Goal: Task Accomplishment & Management: Complete application form

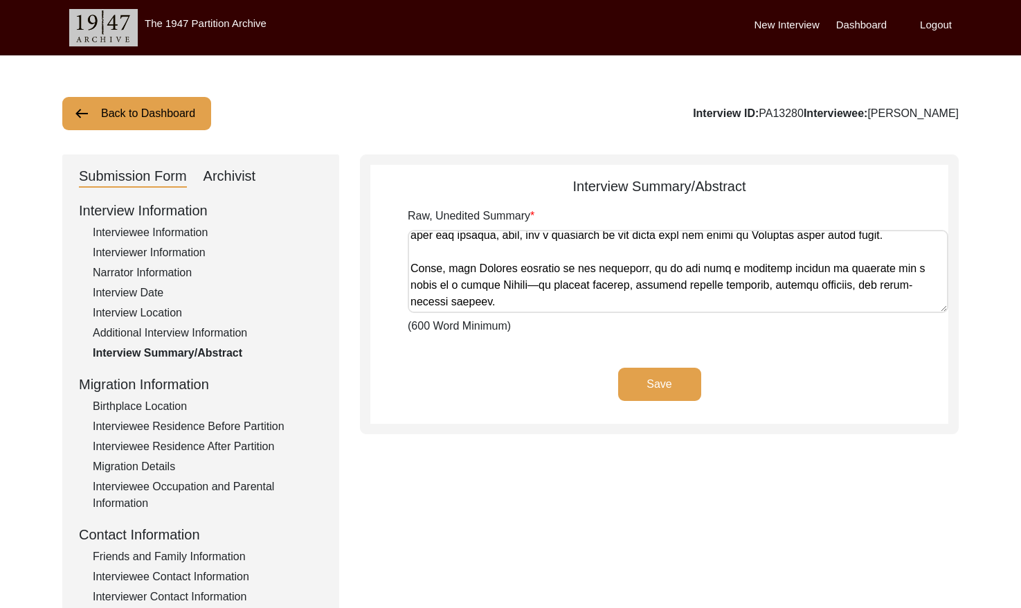
click at [132, 105] on button "Back to Dashboard" at bounding box center [136, 113] width 149 height 33
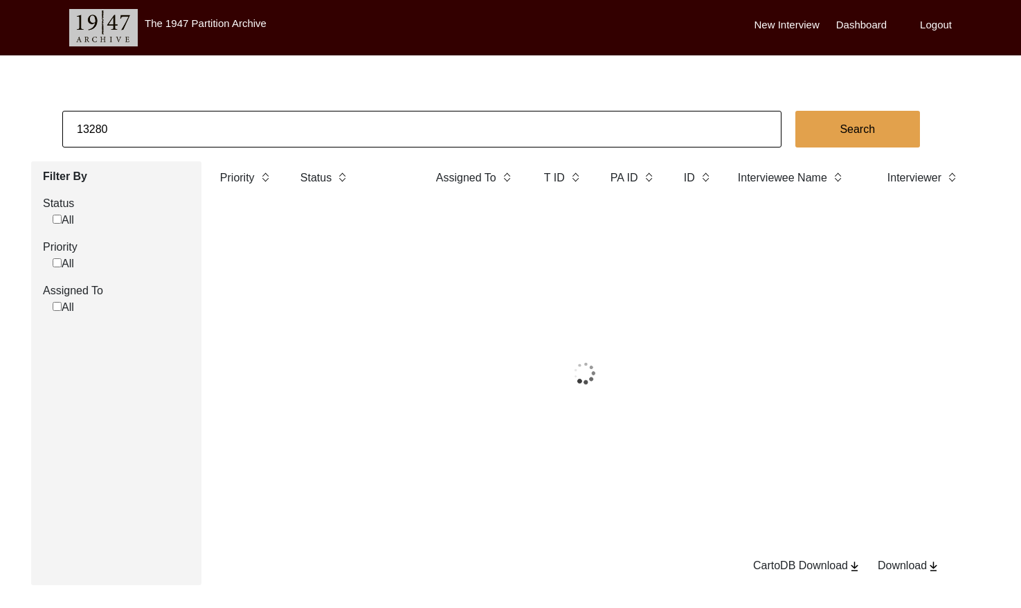
click at [180, 121] on input "13280" at bounding box center [421, 129] width 719 height 37
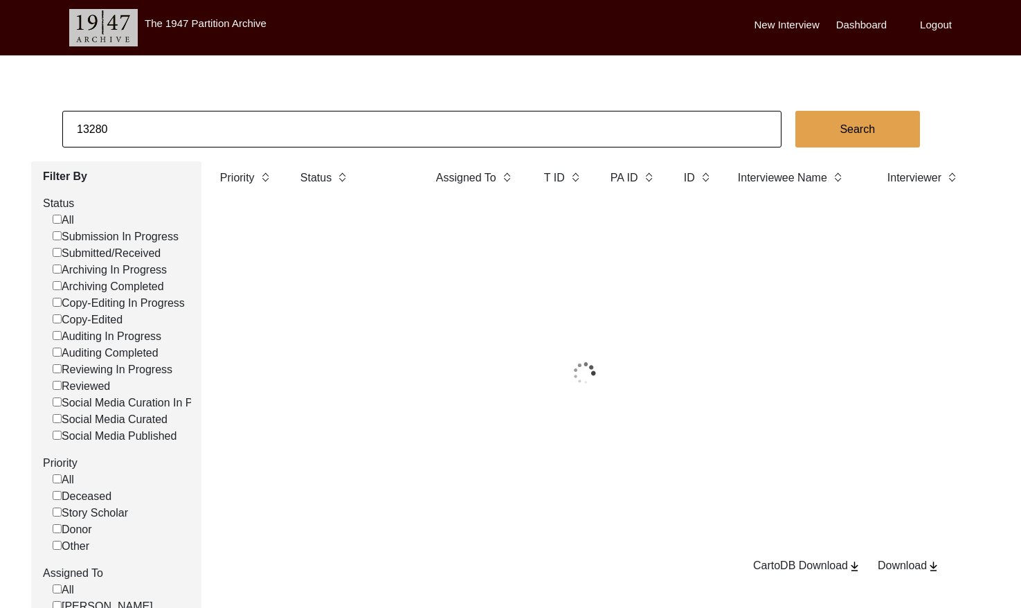
click at [180, 121] on input "13280" at bounding box center [421, 129] width 719 height 37
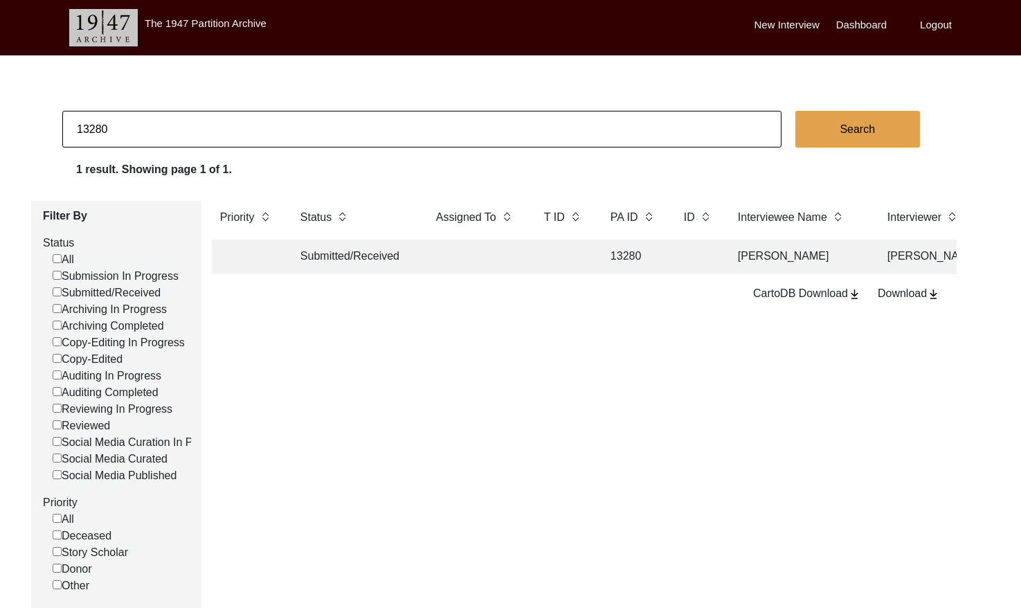
paste input "9875"
type input "9875"
checkbox input "false"
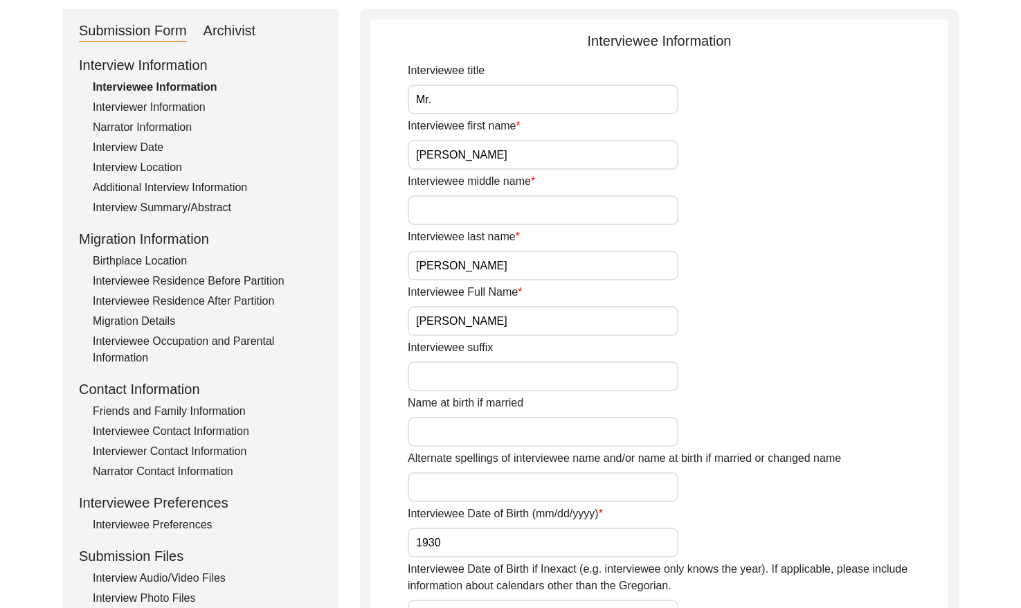
scroll to position [191, 0]
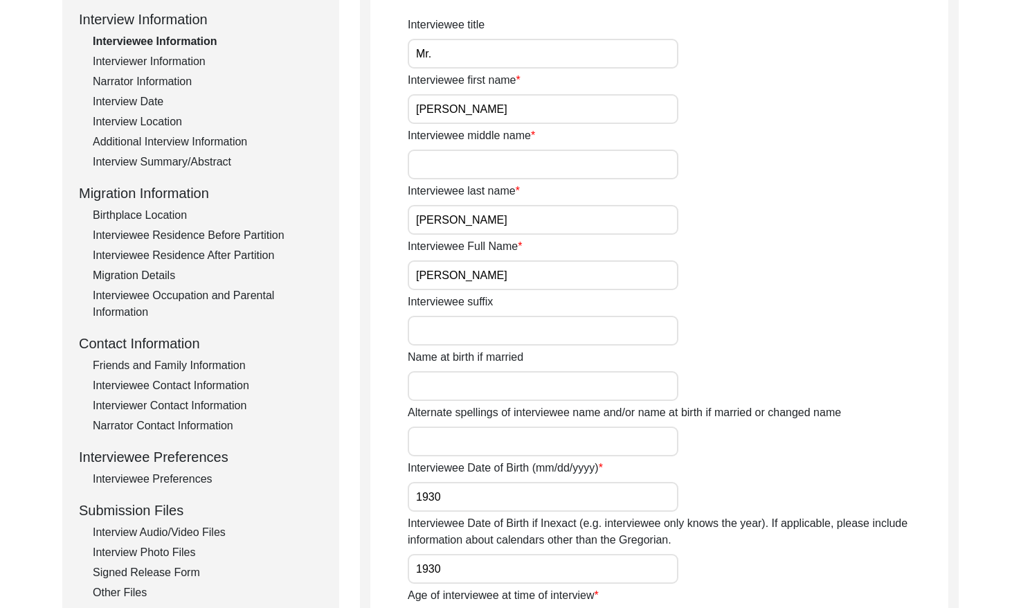
click at [518, 269] on input "[PERSON_NAME]" at bounding box center [543, 275] width 271 height 30
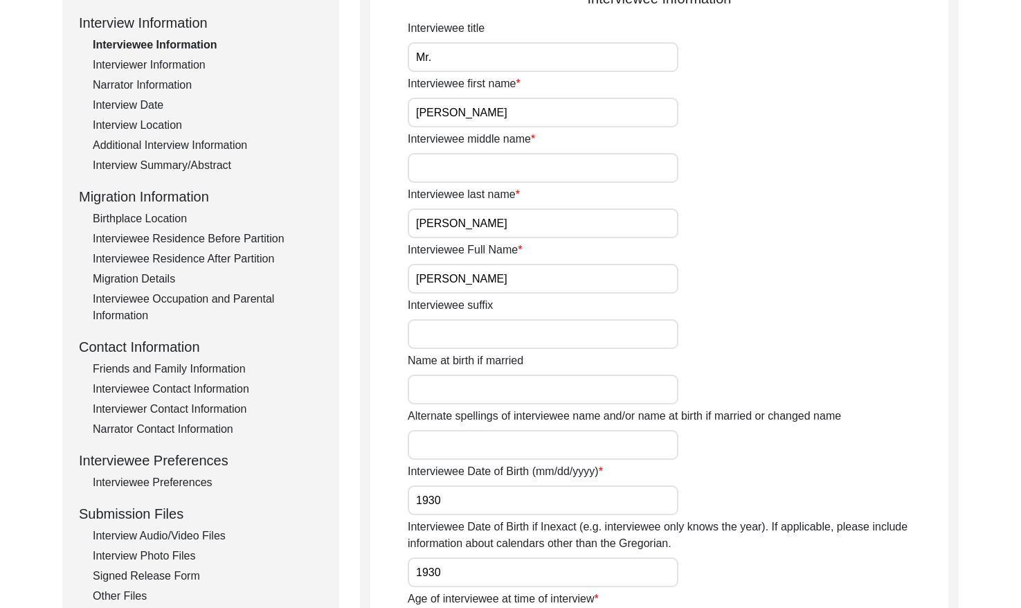
click at [140, 103] on div "Interview Date" at bounding box center [208, 105] width 230 height 17
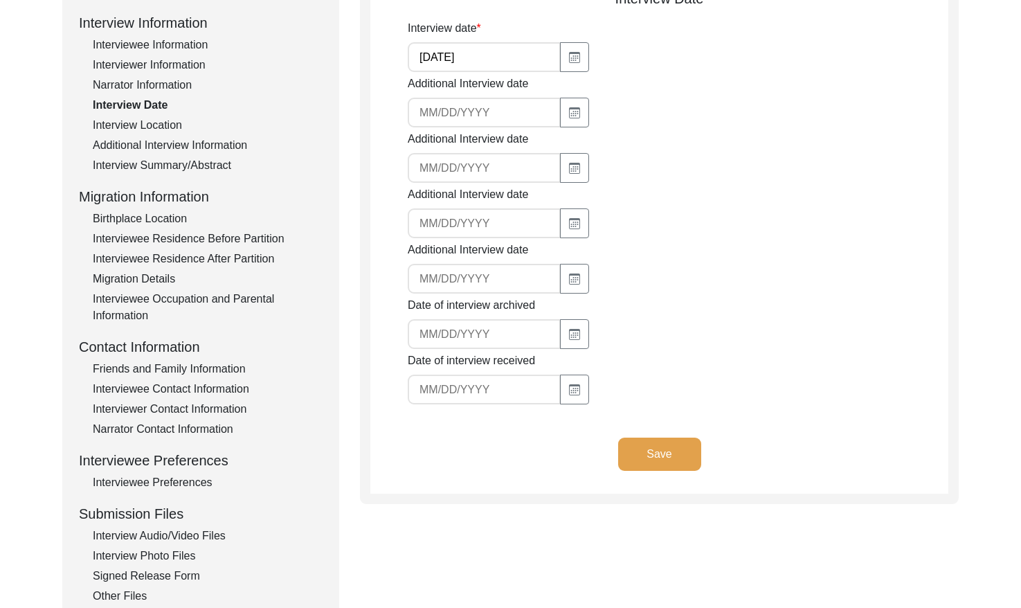
click at [472, 62] on input "[DATE]" at bounding box center [484, 57] width 153 height 30
click at [190, 163] on div "Interview Summary/Abstract" at bounding box center [208, 165] width 230 height 17
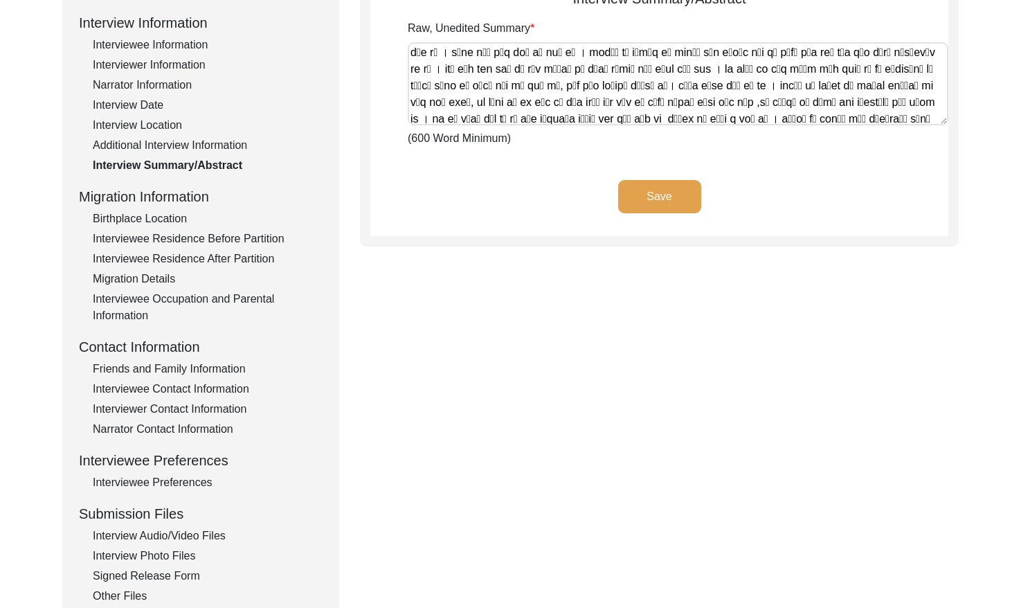
scroll to position [1551, 0]
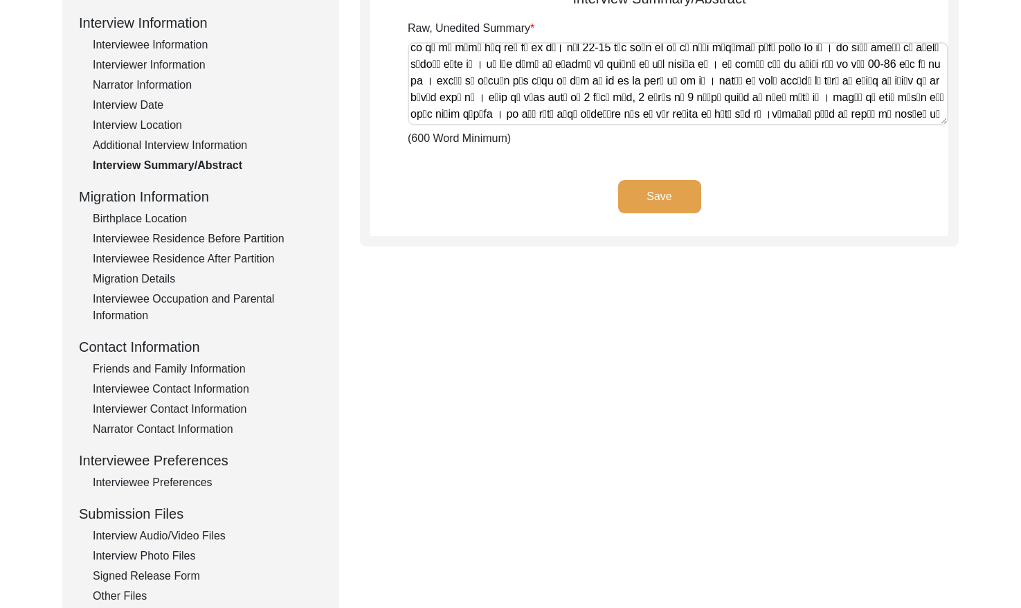
drag, startPoint x: 409, startPoint y: 50, endPoint x: 993, endPoint y: 184, distance: 599.0
click at [993, 184] on div "Back to Dashboard Interview ID: 9875 Interviewee: [PERSON_NAME] Submission Form…" at bounding box center [510, 294] width 1021 height 852
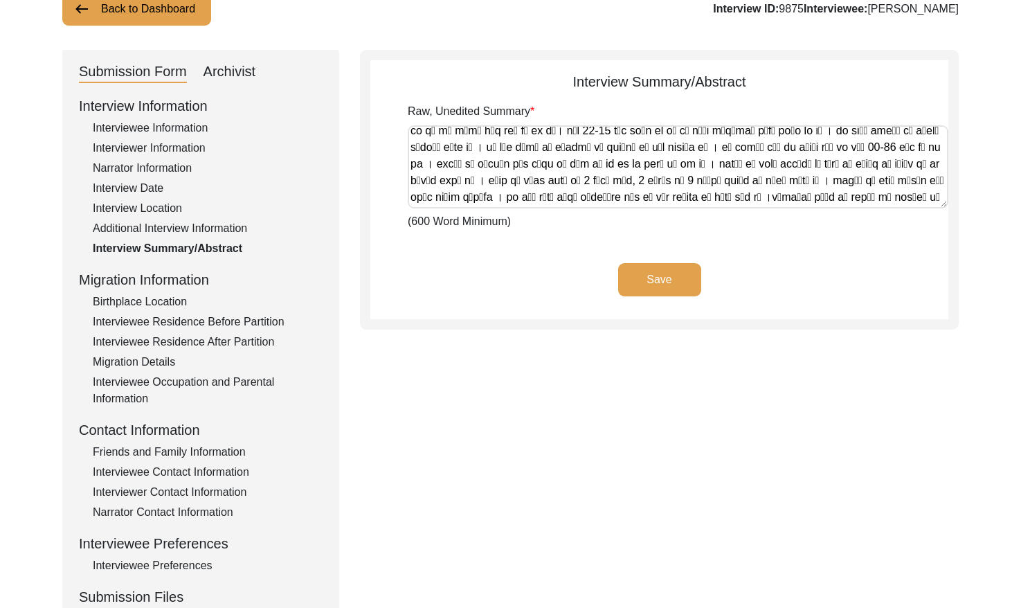
scroll to position [0, 0]
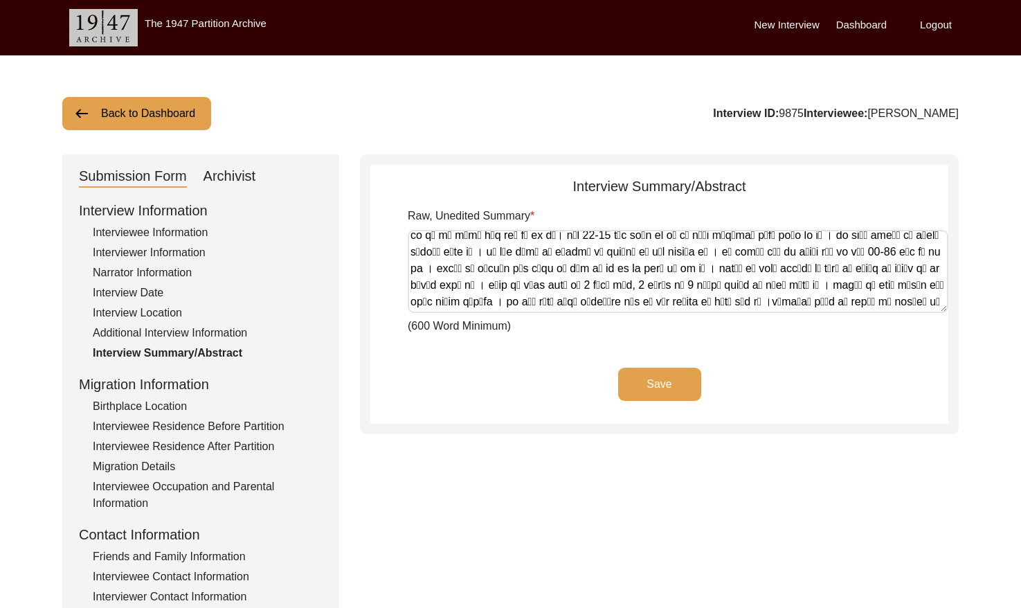
click at [226, 184] on div "Archivist" at bounding box center [230, 177] width 53 height 22
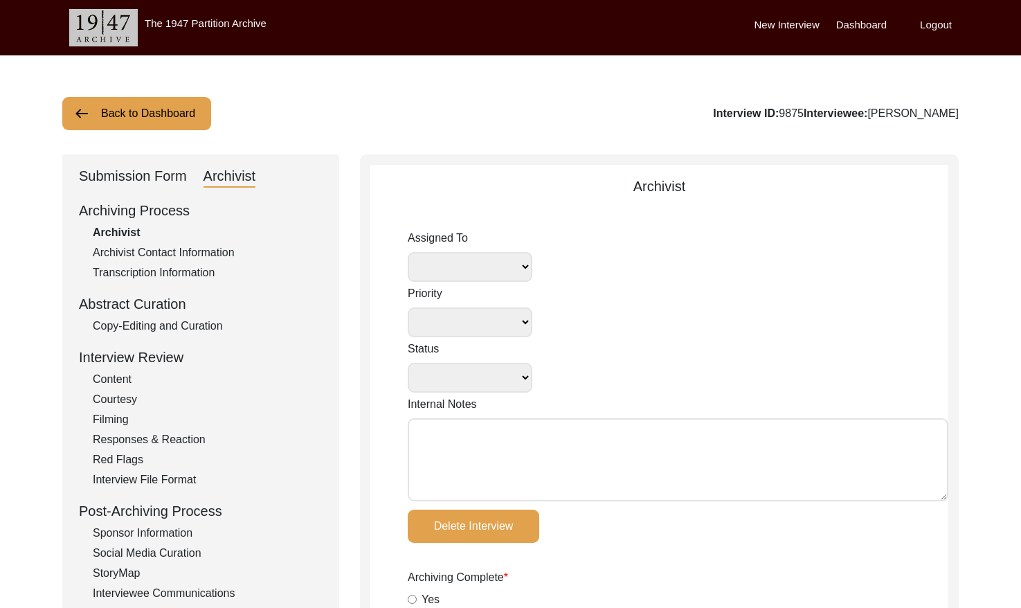
select select
select select "Other"
select select "Copy-Edited"
type textarea "Tori [DATE]: disk, photos, [PERSON_NAME]/video length documented"
radio input "true"
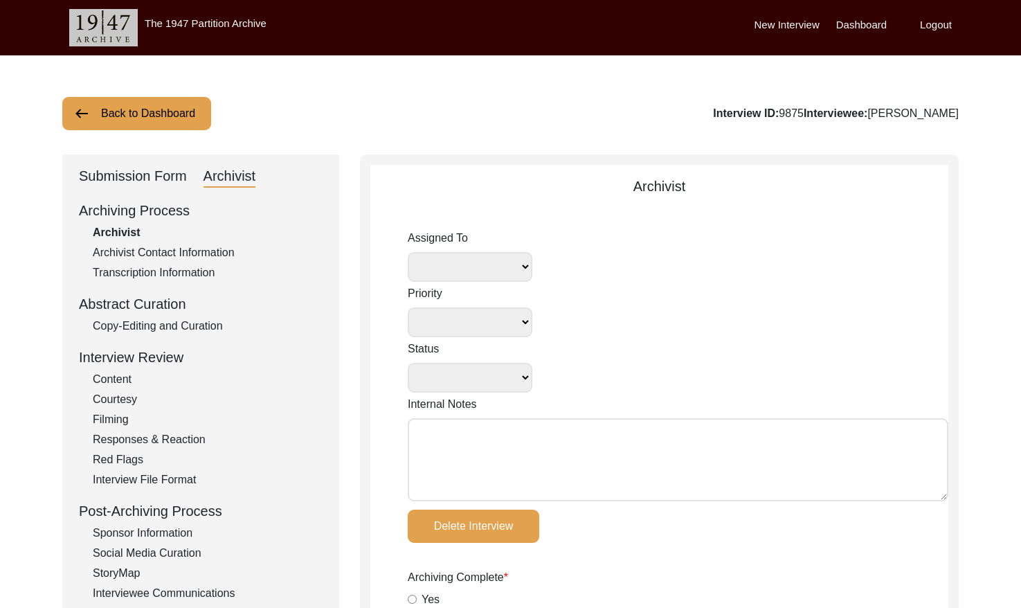
type input "[DATE]"
radio input "true"
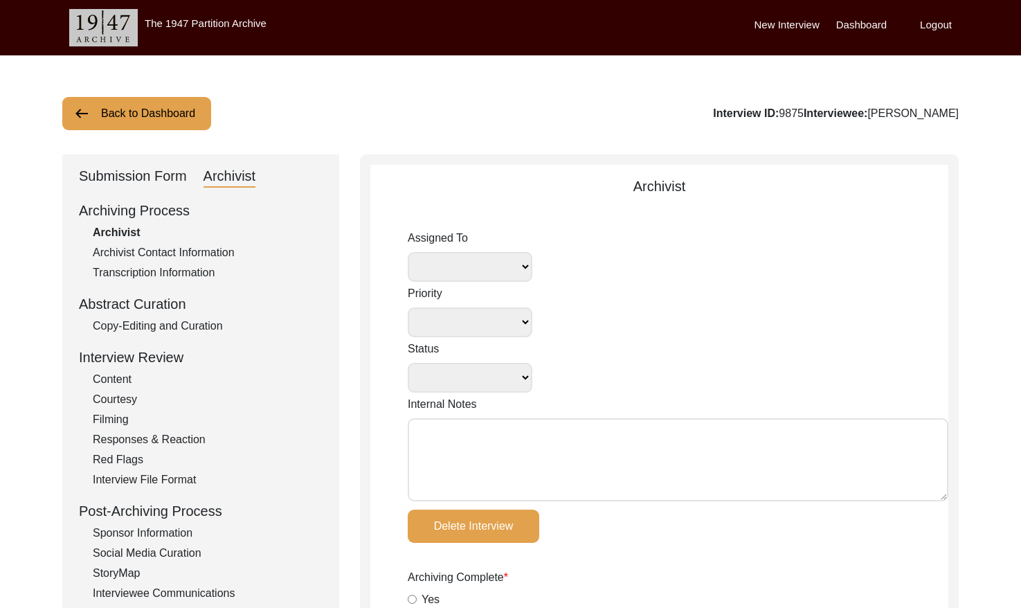
radio input "true"
type input "1:52:59"
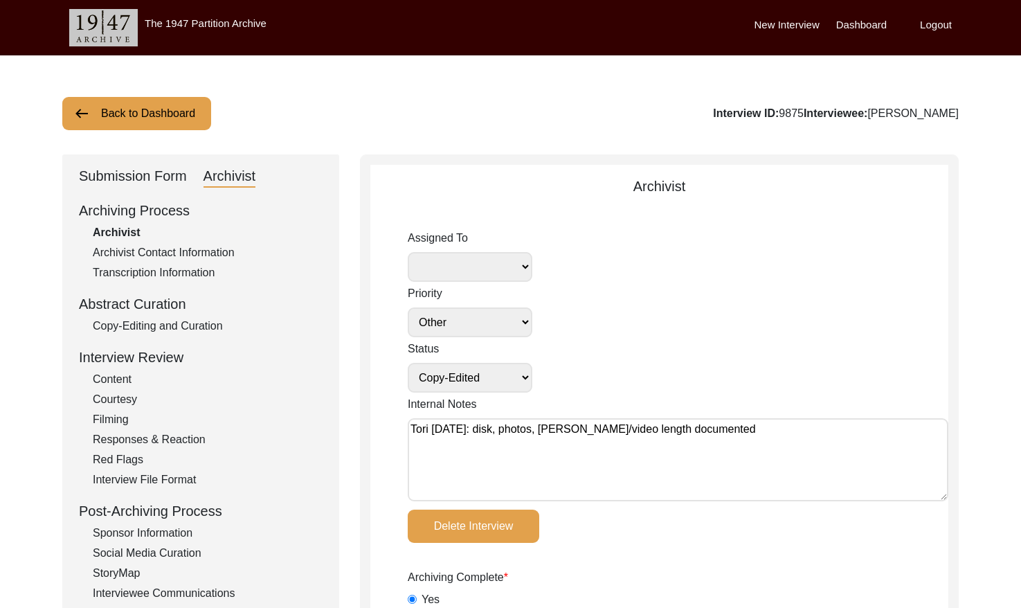
radio input "true"
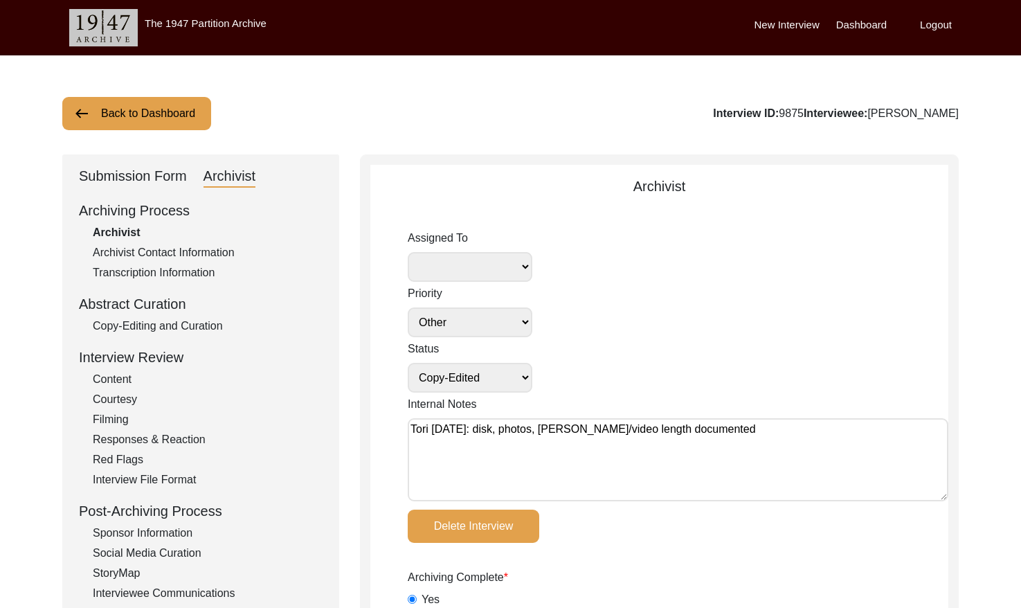
type input "20, 20.1"
radio input "true"
type textarea "[PERSON_NAME] length: 0:05:09"
type input "mp4"
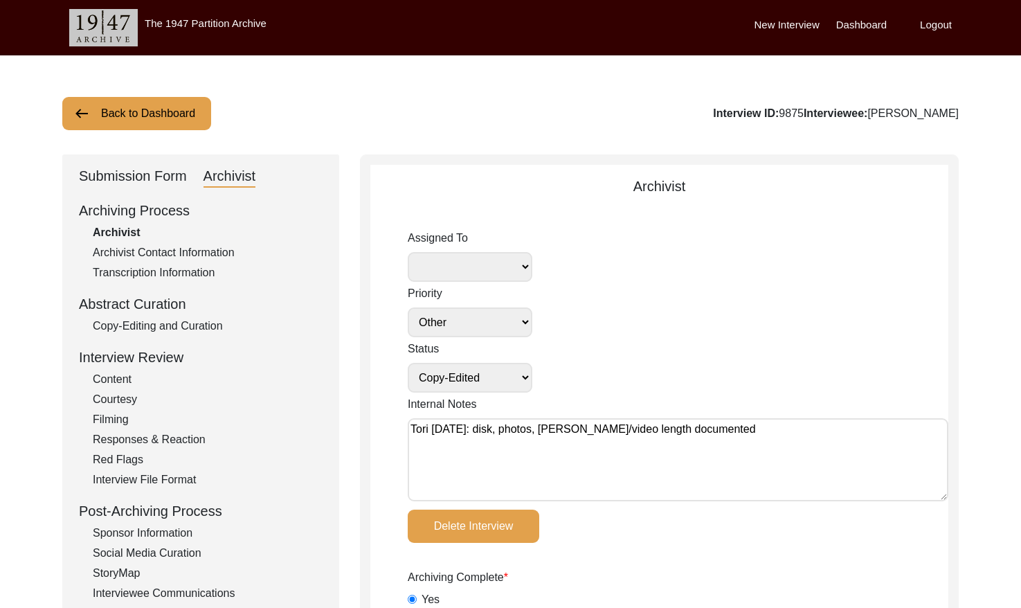
select select
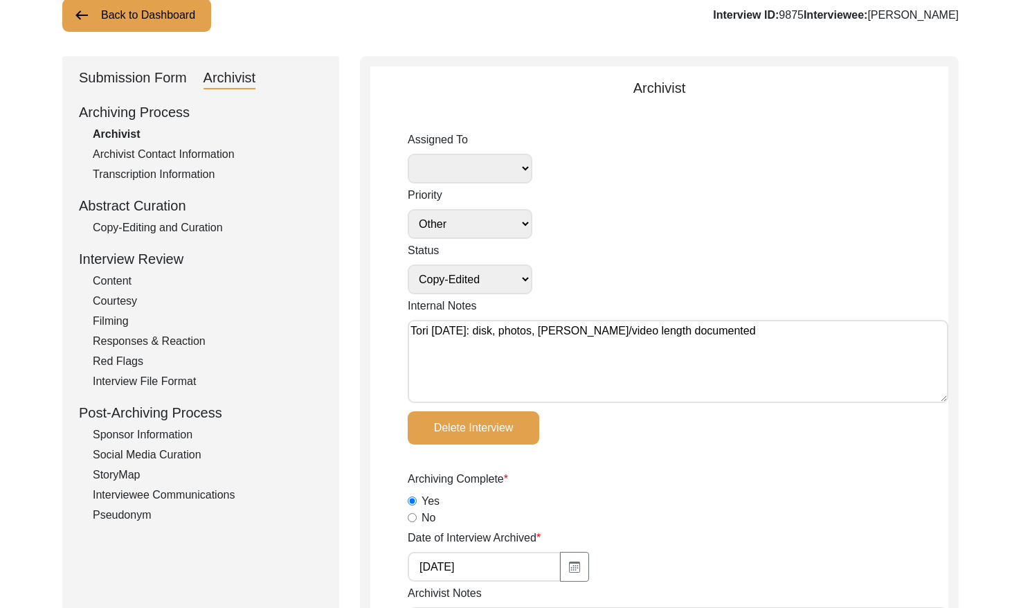
scroll to position [115, 0]
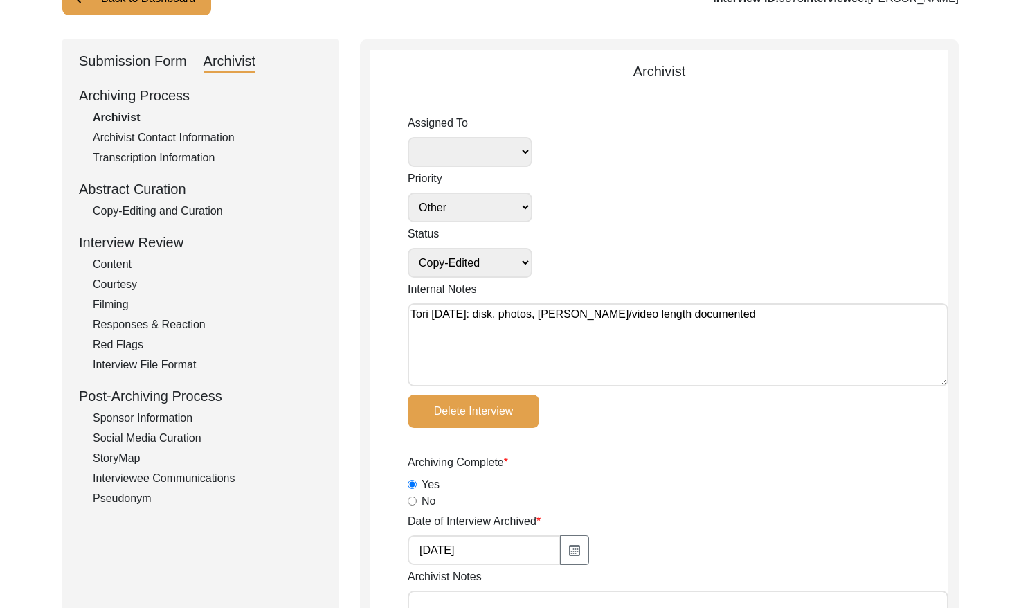
drag, startPoint x: 212, startPoint y: 211, endPoint x: 222, endPoint y: 206, distance: 10.5
click at [213, 210] on div "Copy-Editing and Curation" at bounding box center [208, 211] width 230 height 17
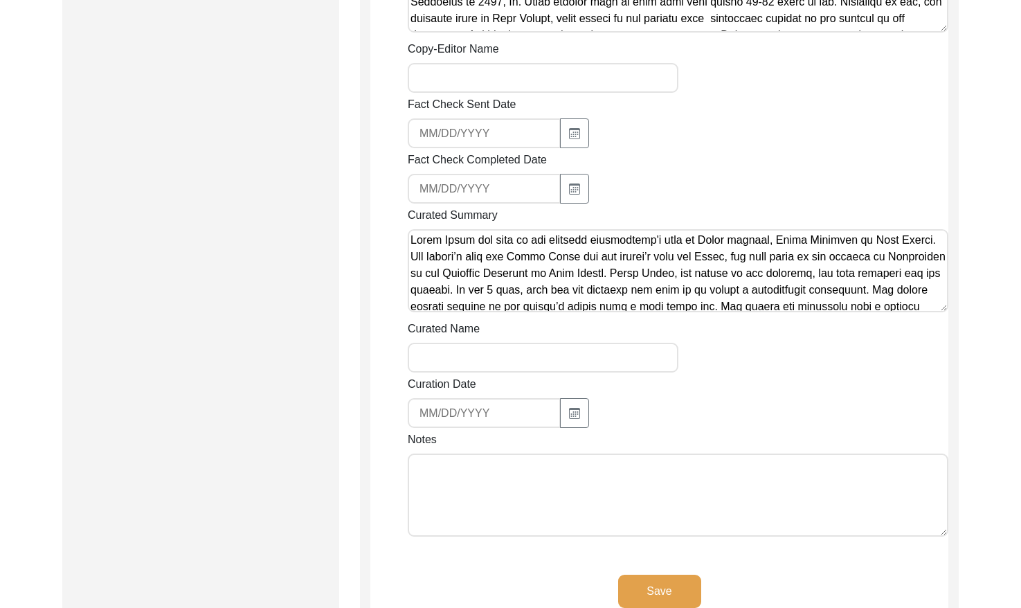
scroll to position [2315, 0]
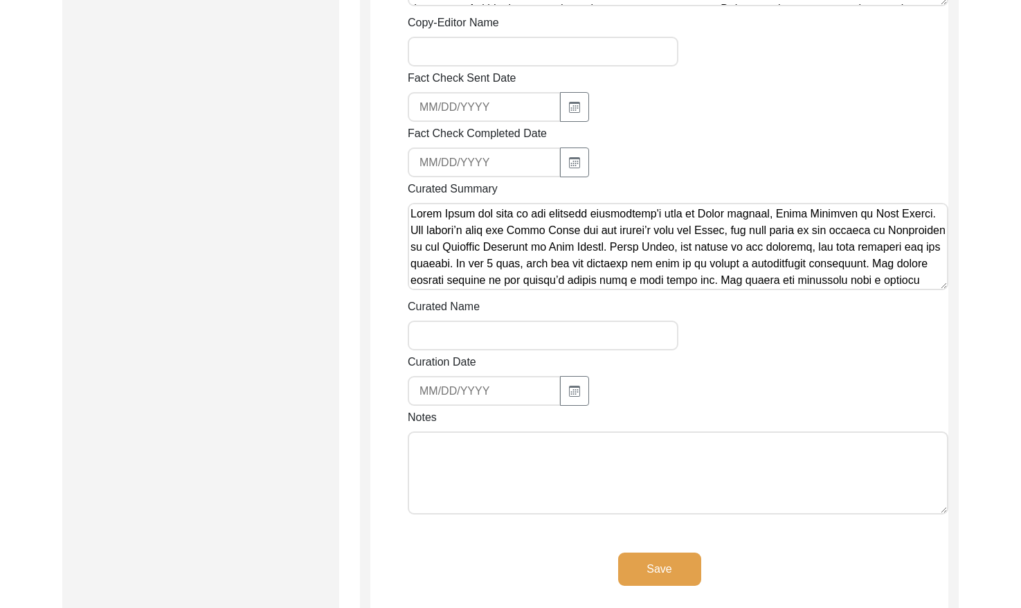
click at [941, 238] on textarea "Curated Summary" at bounding box center [678, 246] width 541 height 87
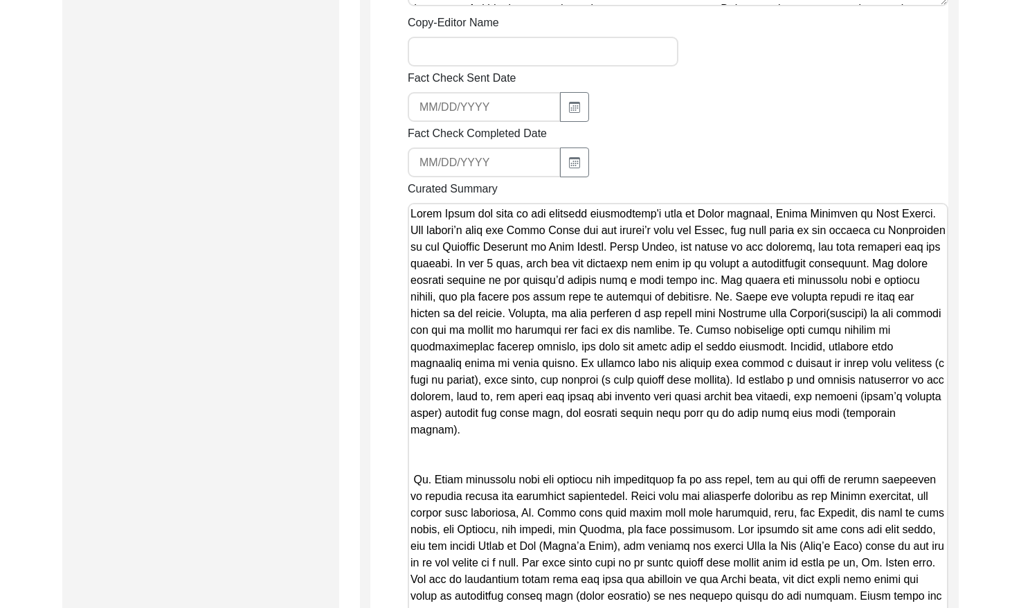
drag, startPoint x: 943, startPoint y: 235, endPoint x: 901, endPoint y: 647, distance: 414.2
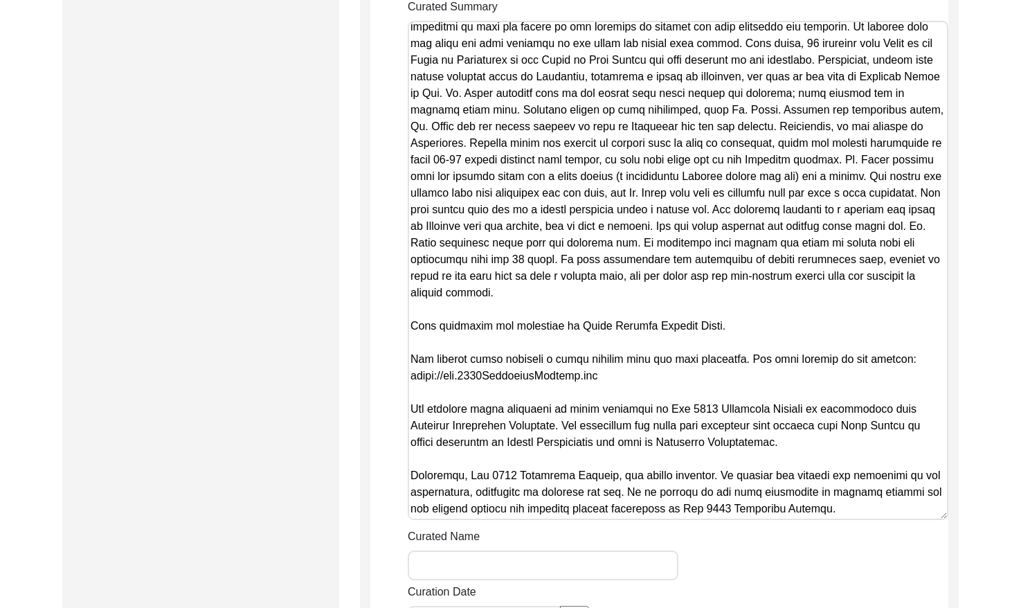
scroll to position [2501, 0]
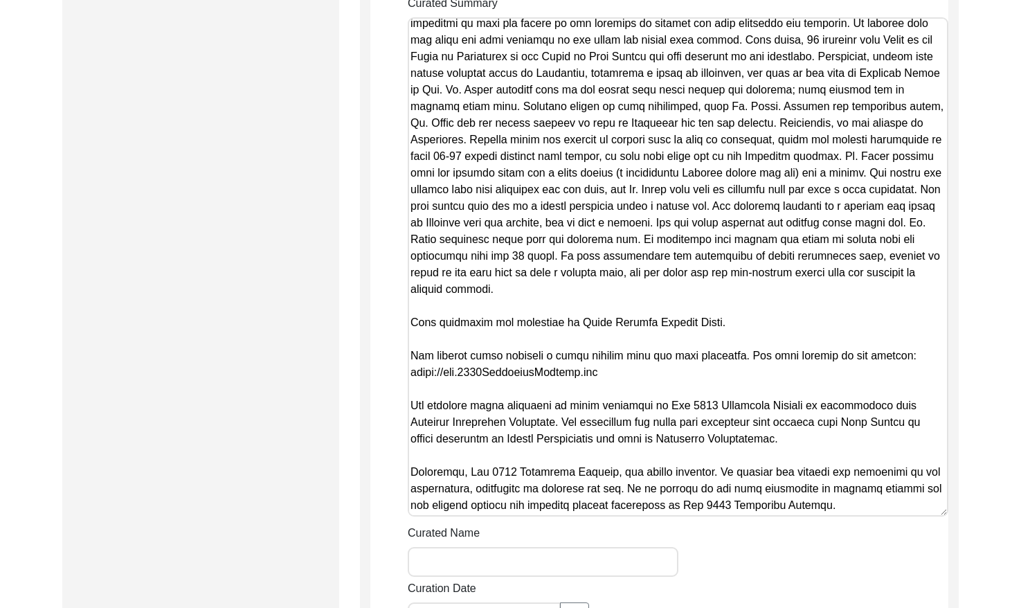
drag, startPoint x: 733, startPoint y: 268, endPoint x: 422, endPoint y: 249, distance: 311.5
click at [422, 249] on textarea "Curated Summary" at bounding box center [678, 266] width 541 height 499
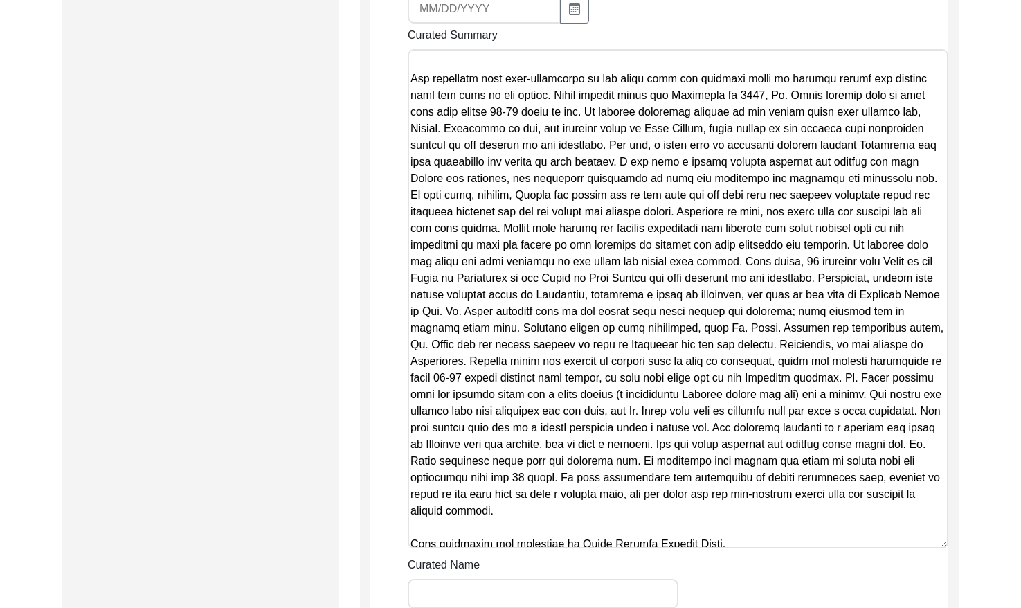
scroll to position [0, 0]
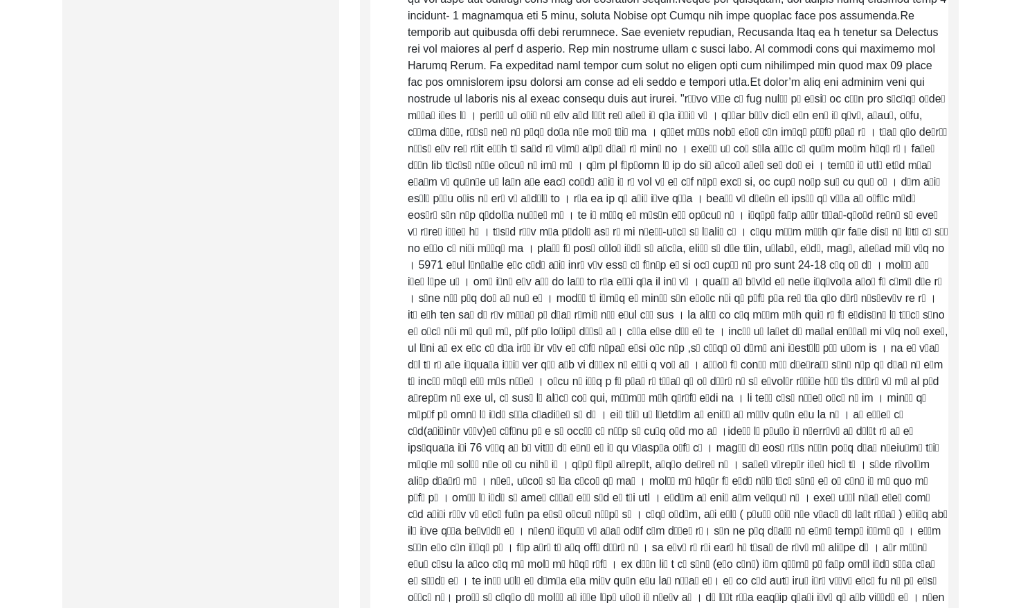
drag, startPoint x: 695, startPoint y: 244, endPoint x: 291, endPoint y: -100, distance: 530.6
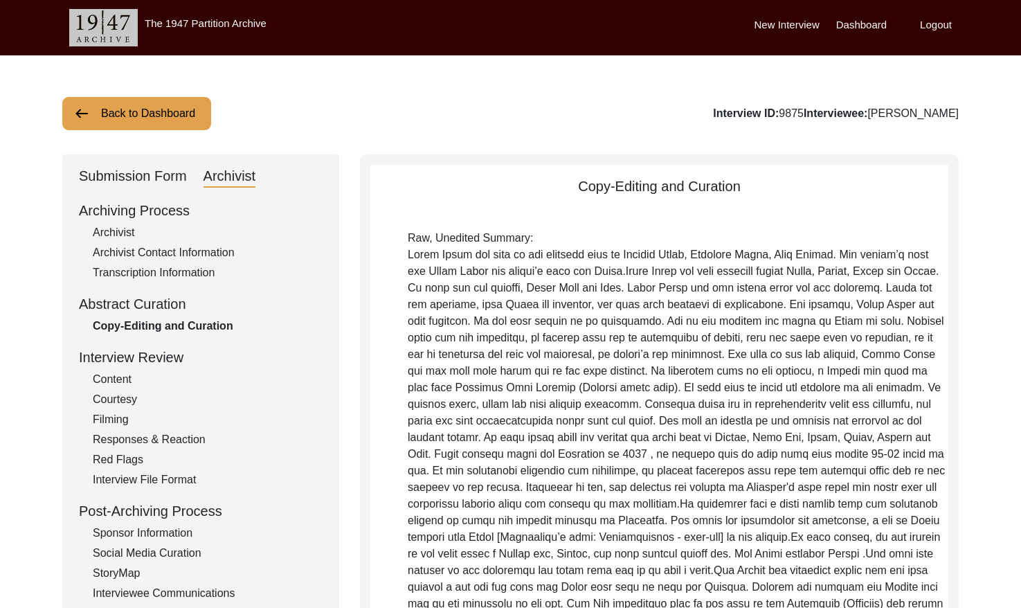
click at [172, 106] on button "Back to Dashboard" at bounding box center [136, 113] width 149 height 33
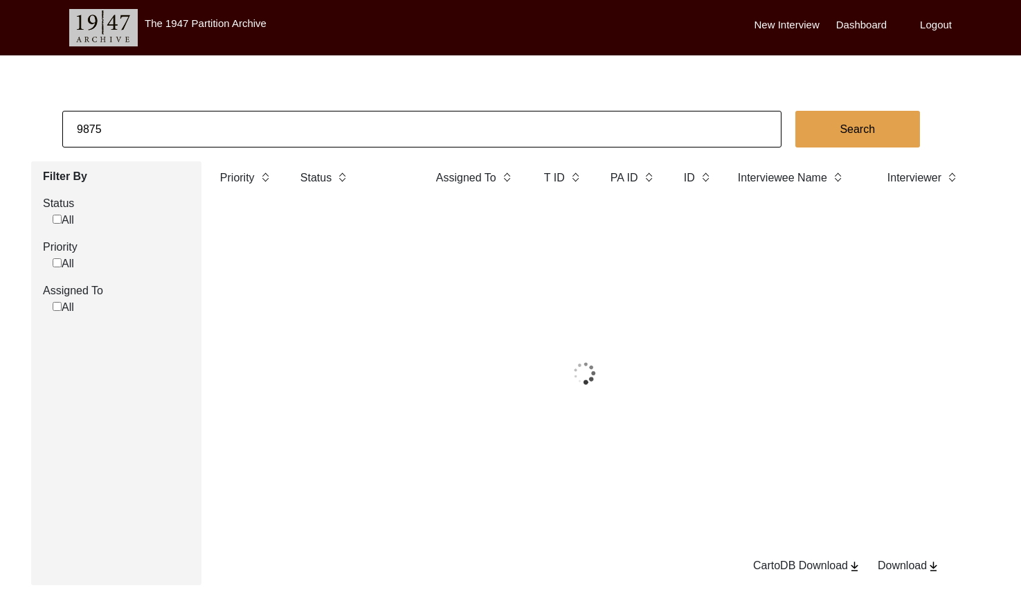
click at [194, 107] on body "The 1947 Partition Archive New Interview Dashboard Logout 9875 Search Filter By…" at bounding box center [510, 339] width 1021 height 679
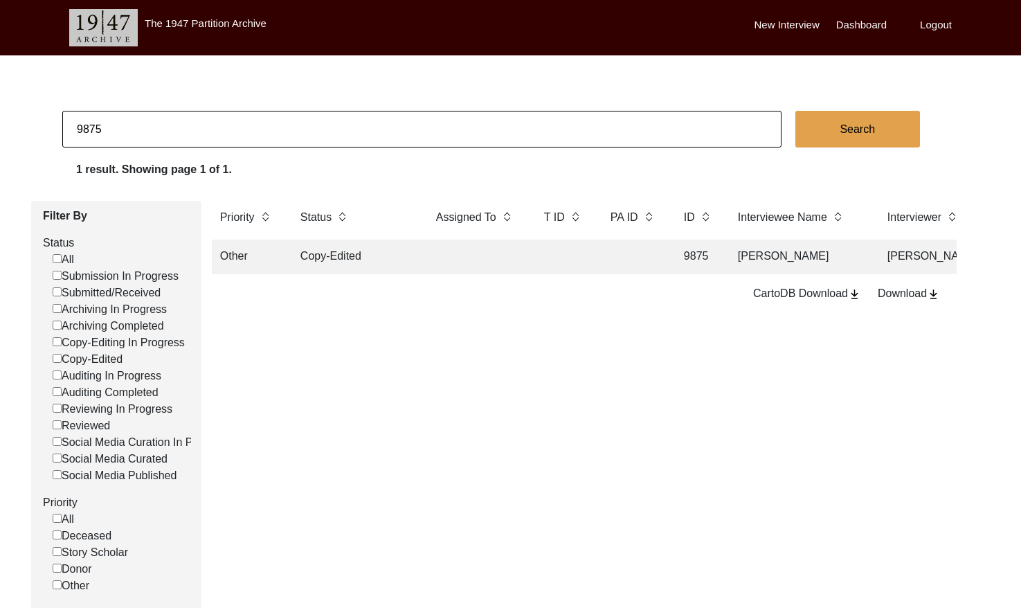
click at [193, 114] on input "9875" at bounding box center [421, 129] width 719 height 37
paste input "1131"
type input "11315"
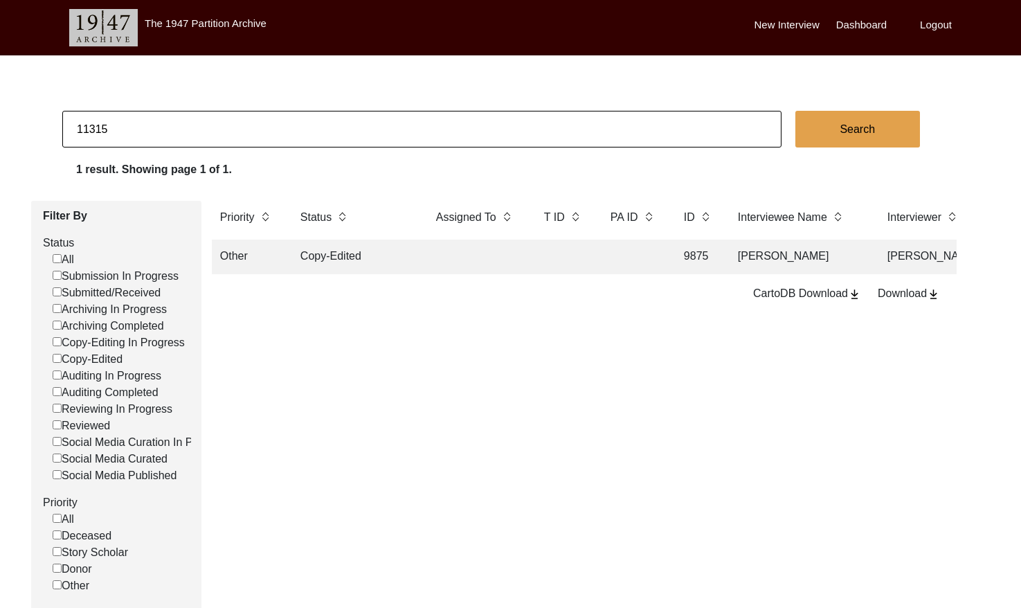
checkbox input "false"
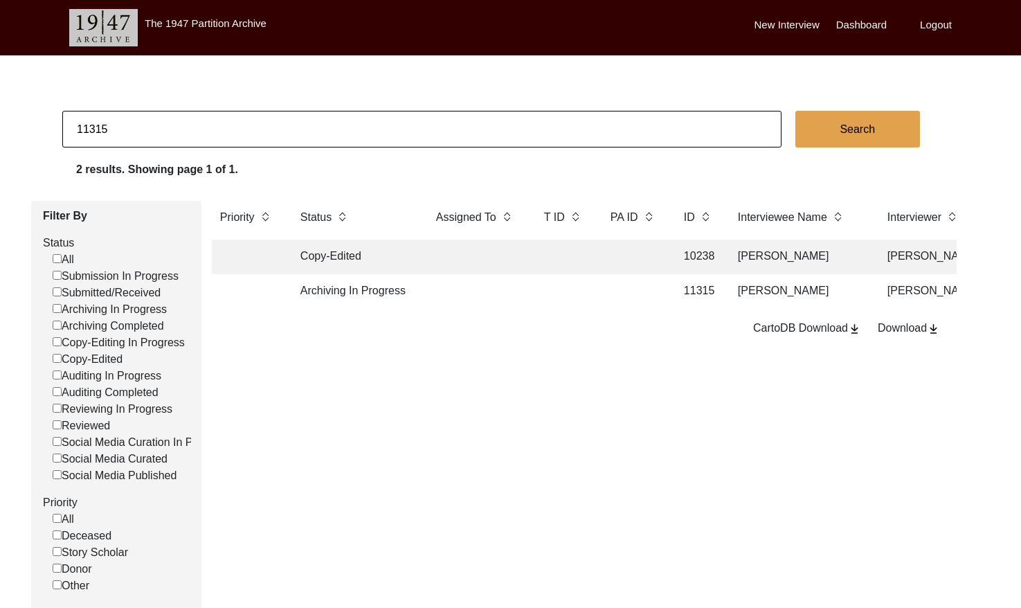
click at [544, 282] on td at bounding box center [563, 291] width 55 height 35
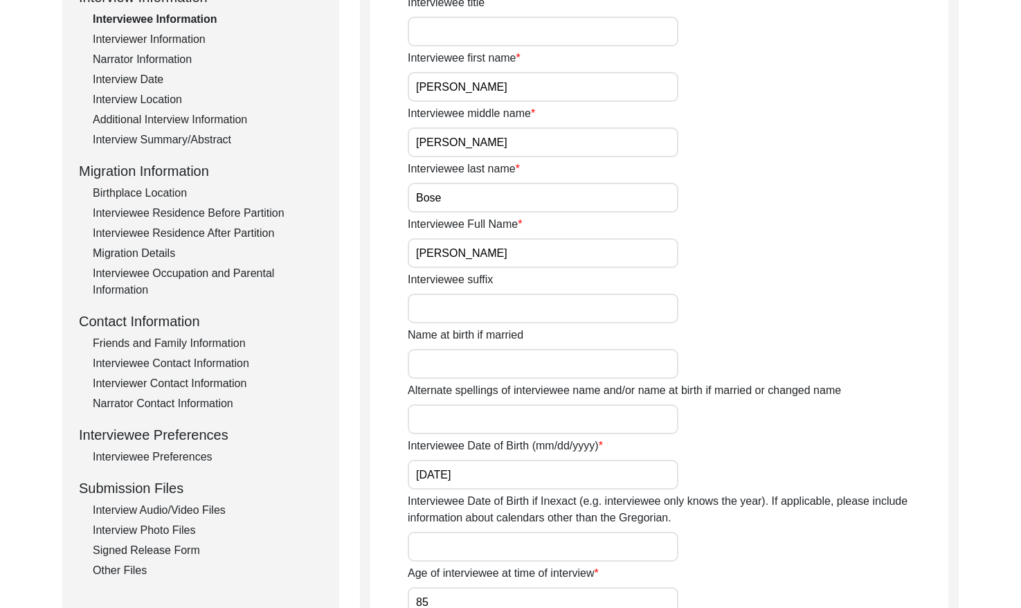
scroll to position [199, 0]
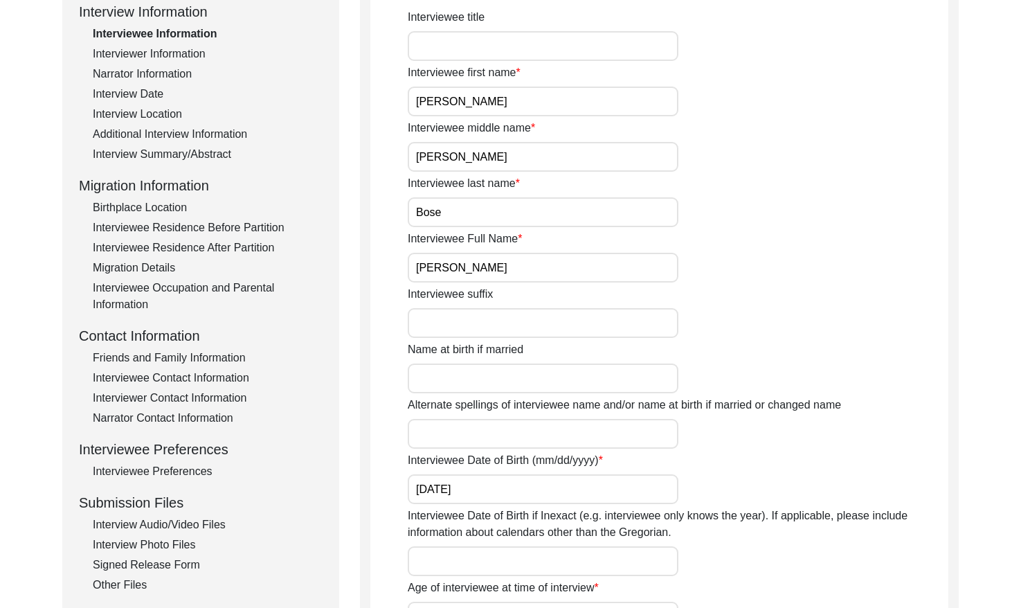
click at [165, 107] on div "Interview Location" at bounding box center [208, 114] width 230 height 17
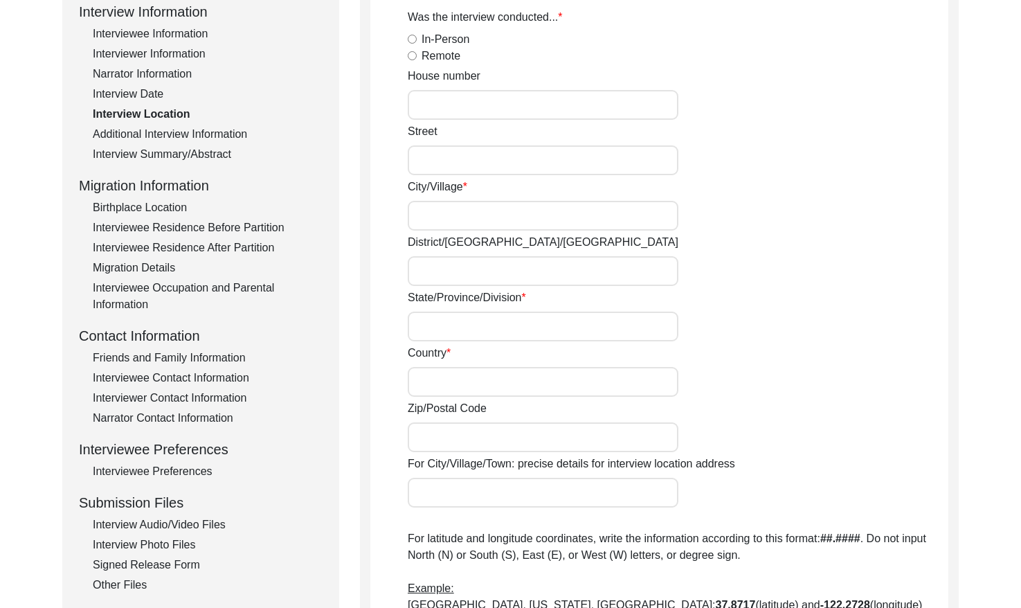
radio input "true"
type input "BF 70"
type input "Sector 70"
type input "Bidhannagar"
type input "[GEOGRAPHIC_DATA]"
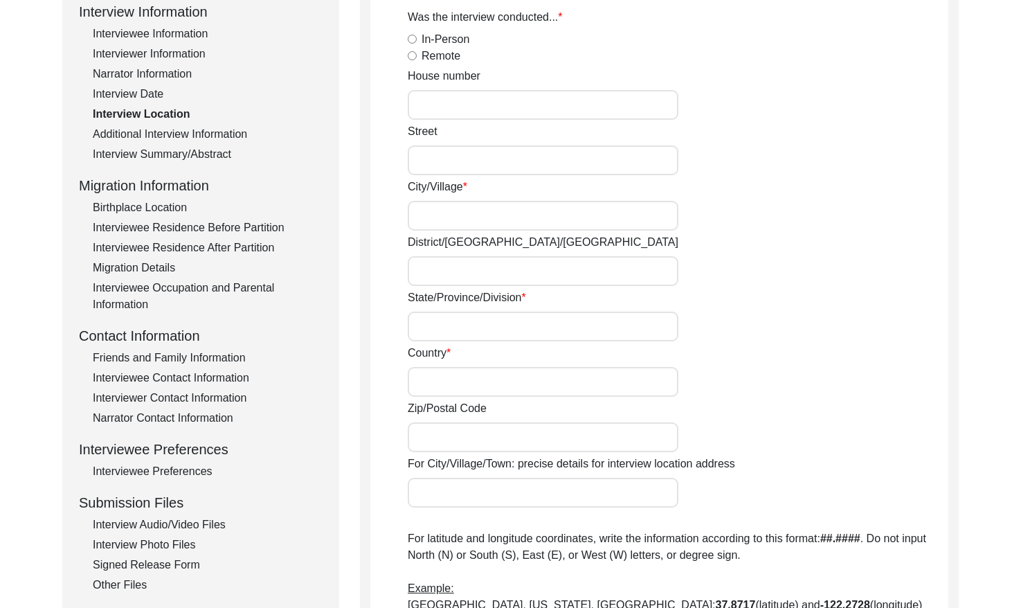
type input "[GEOGRAPHIC_DATA]"
type input "700064"
type input "Bidhannagar, [GEOGRAPHIC_DATA], [GEOGRAPHIC_DATA]"
type input "22.5867"
type input "88.4171"
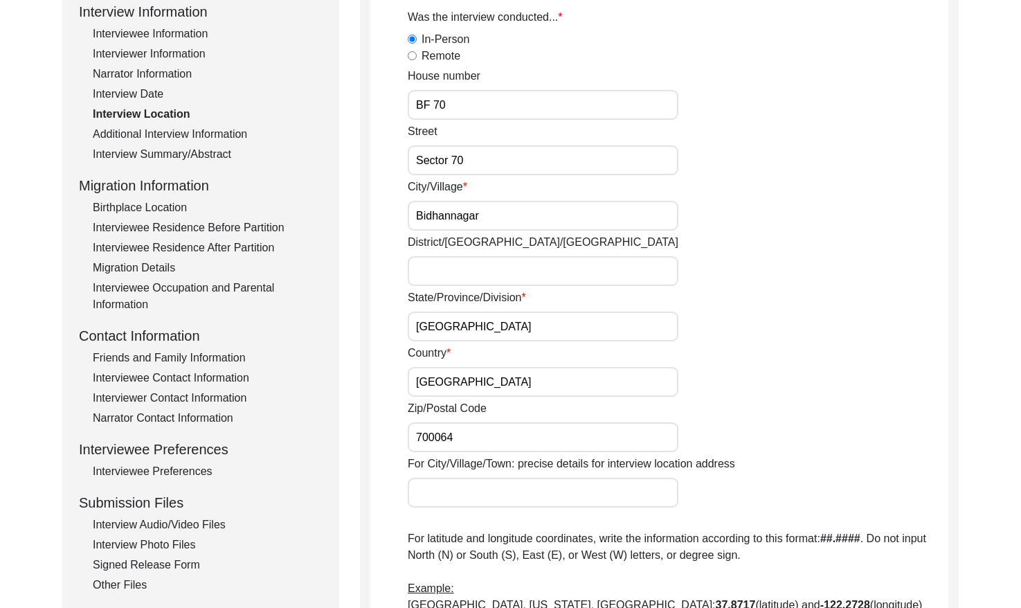
click at [148, 92] on div "Interview Date" at bounding box center [208, 94] width 230 height 17
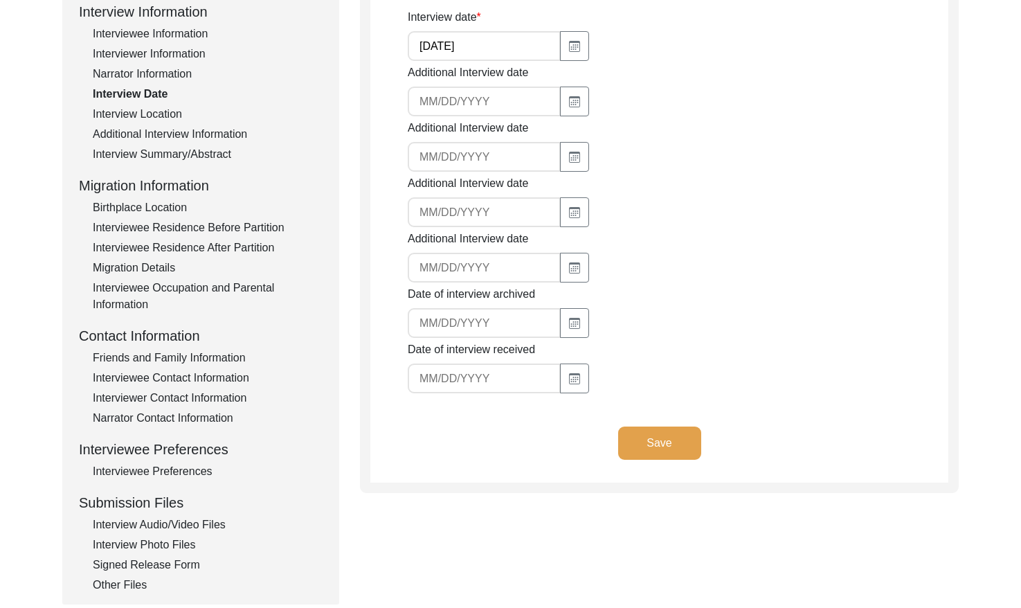
click at [470, 48] on input "[DATE]" at bounding box center [484, 46] width 153 height 30
drag, startPoint x: 159, startPoint y: 156, endPoint x: 147, endPoint y: 164, distance: 14.4
click at [159, 157] on div "Interview Summary/Abstract" at bounding box center [208, 154] width 230 height 17
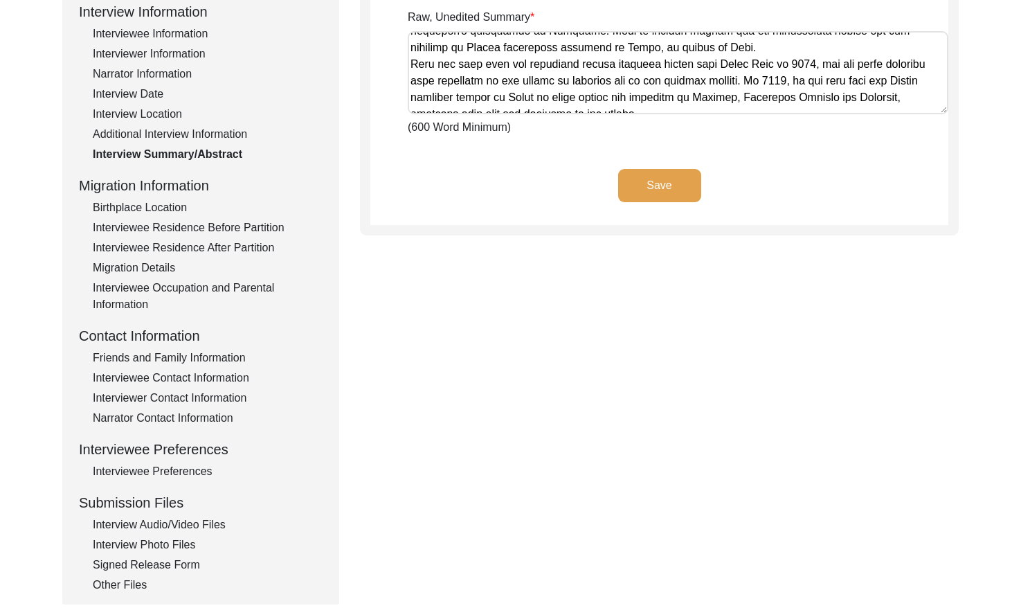
scroll to position [720, 0]
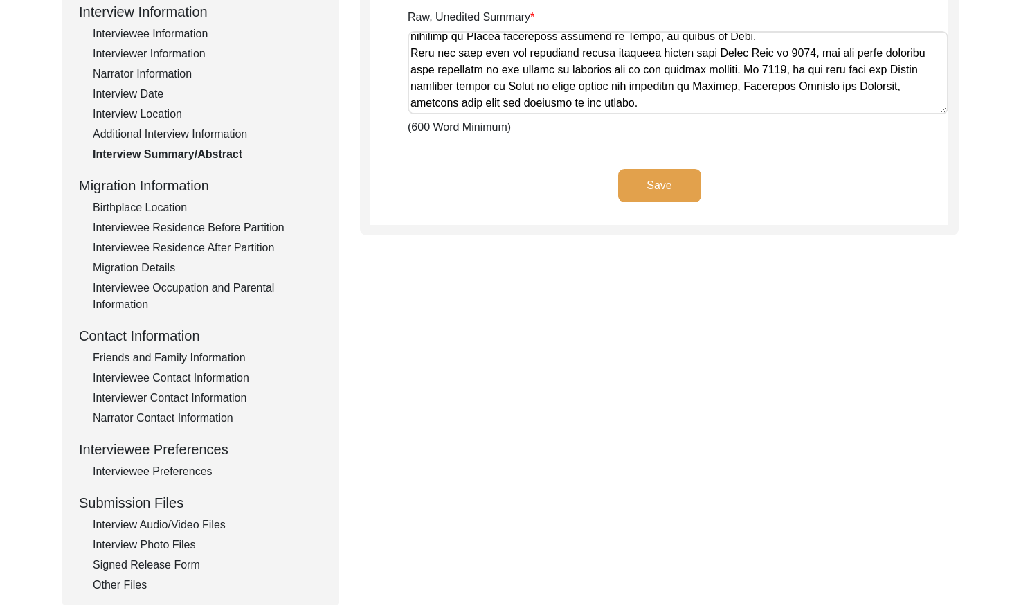
drag, startPoint x: 412, startPoint y: 39, endPoint x: 911, endPoint y: 114, distance: 504.9
click at [911, 114] on div "Raw, Unedited Summary (600 Word Minimum)" at bounding box center [678, 72] width 541 height 127
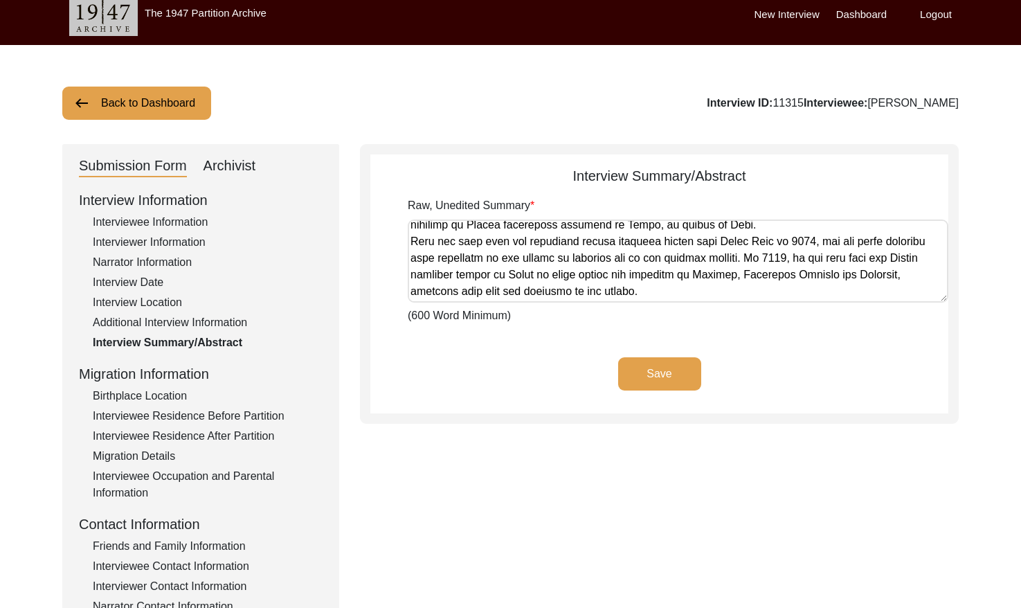
scroll to position [0, 0]
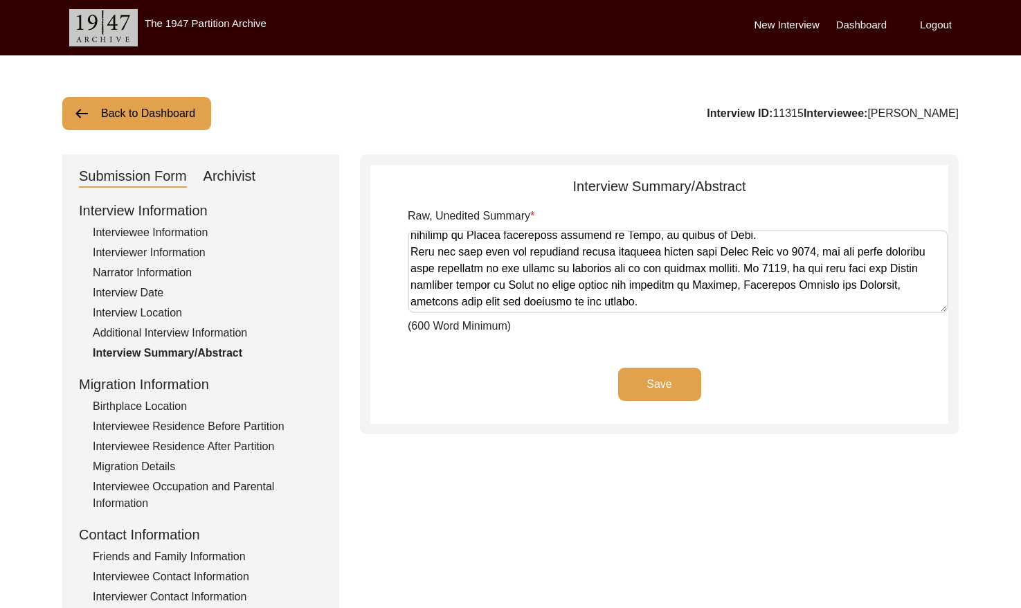
click at [244, 186] on div "Archivist" at bounding box center [230, 177] width 53 height 22
select select "Archiving In Progress"
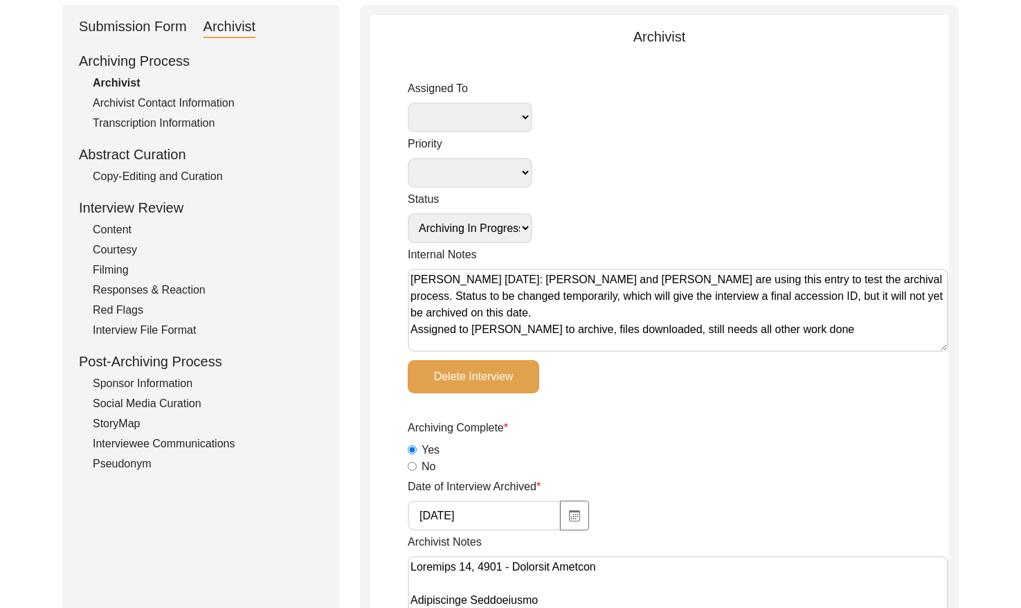
scroll to position [158, 0]
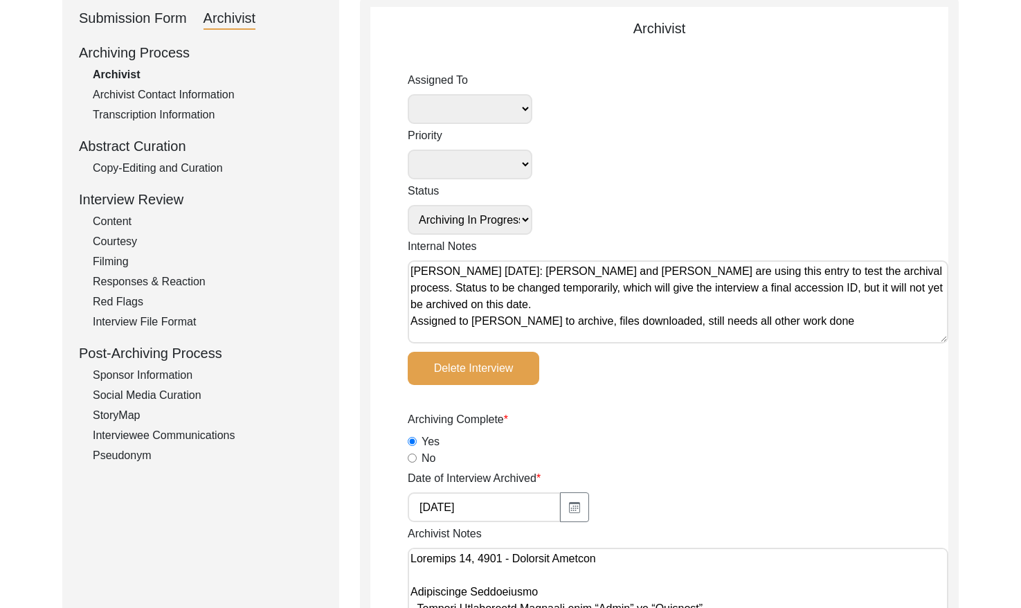
drag, startPoint x: 217, startPoint y: 166, endPoint x: 278, endPoint y: 182, distance: 63.2
click at [217, 166] on div "Copy-Editing and Curation" at bounding box center [208, 168] width 230 height 17
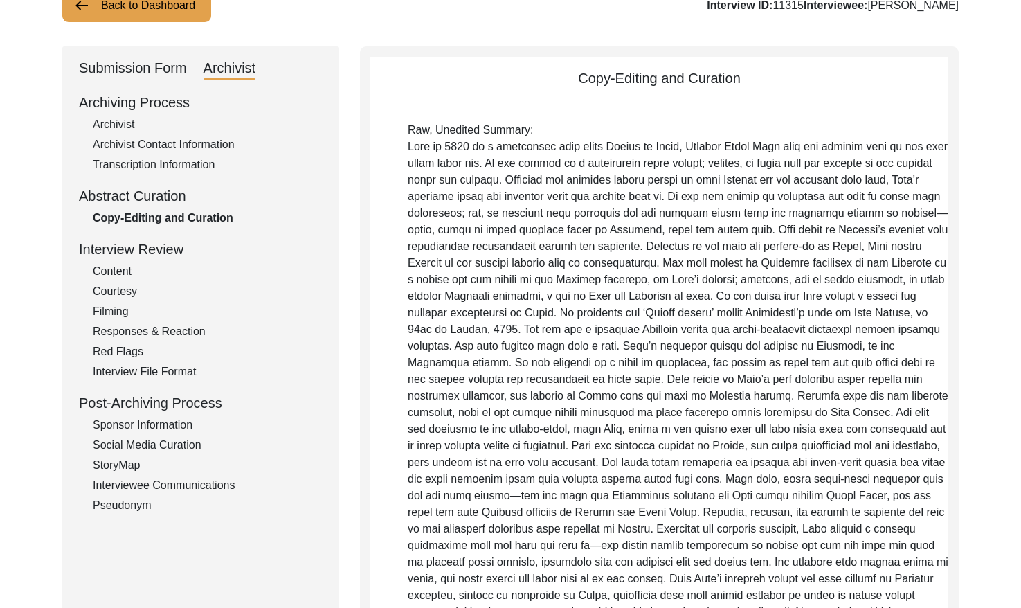
scroll to position [0, 0]
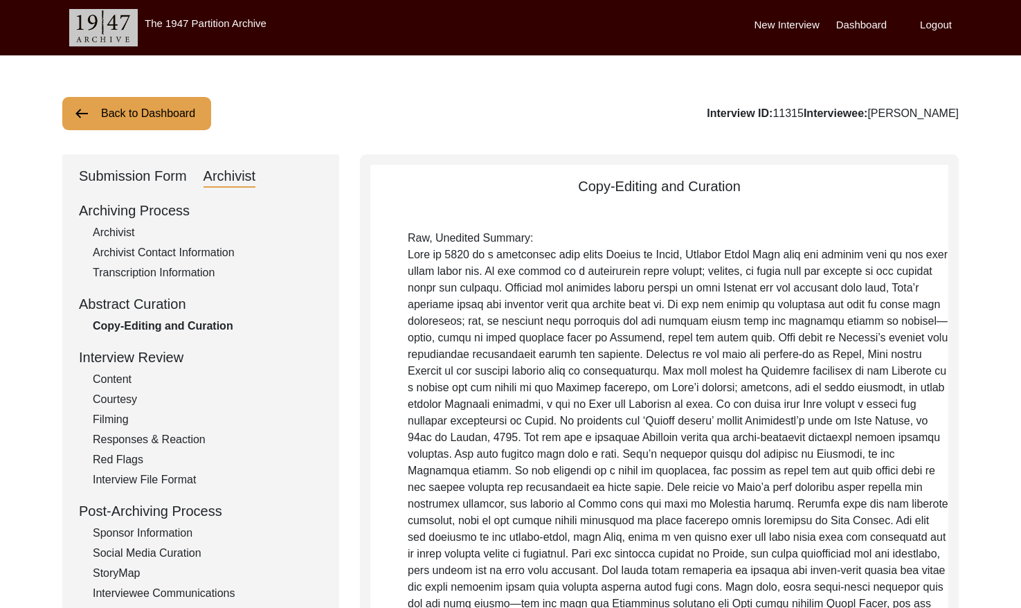
click at [121, 227] on div "Archivist" at bounding box center [208, 232] width 230 height 17
select select "Archiving In Progress"
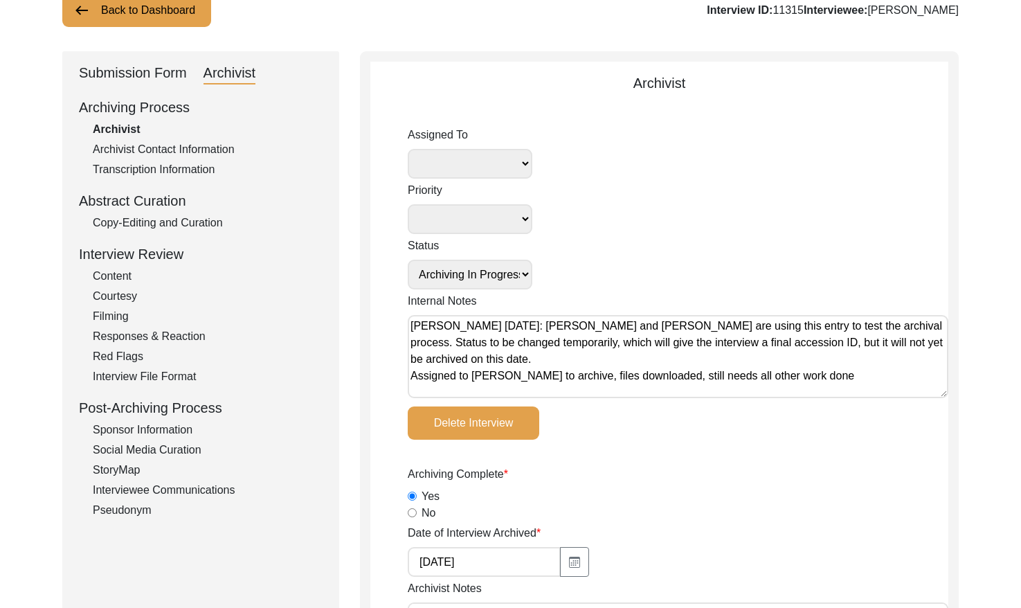
scroll to position [40, 0]
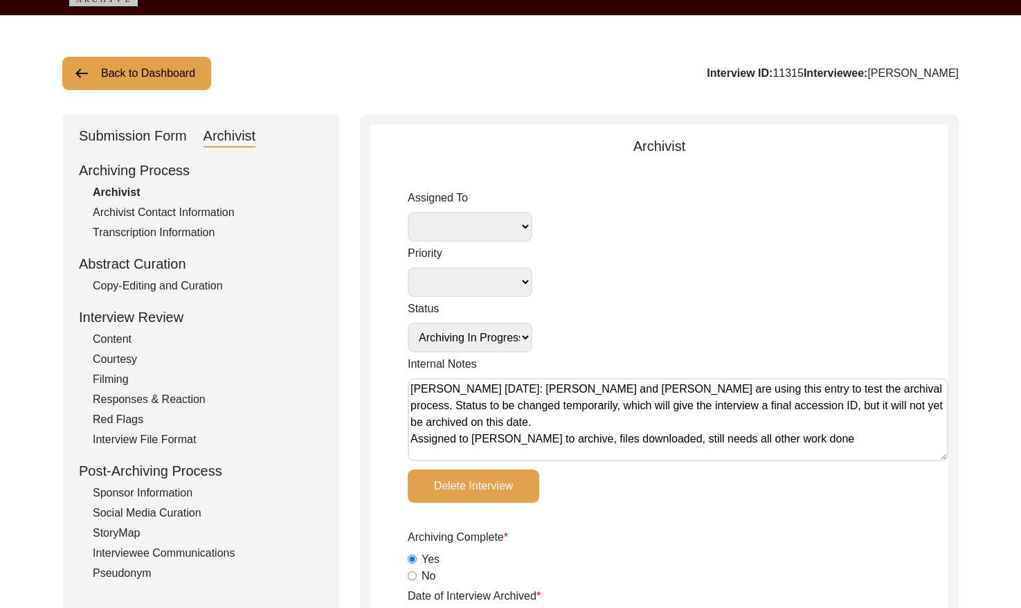
drag, startPoint x: 174, startPoint y: 284, endPoint x: 348, endPoint y: 303, distance: 174.8
click at [175, 285] on div "Copy-Editing and Curation" at bounding box center [208, 286] width 230 height 17
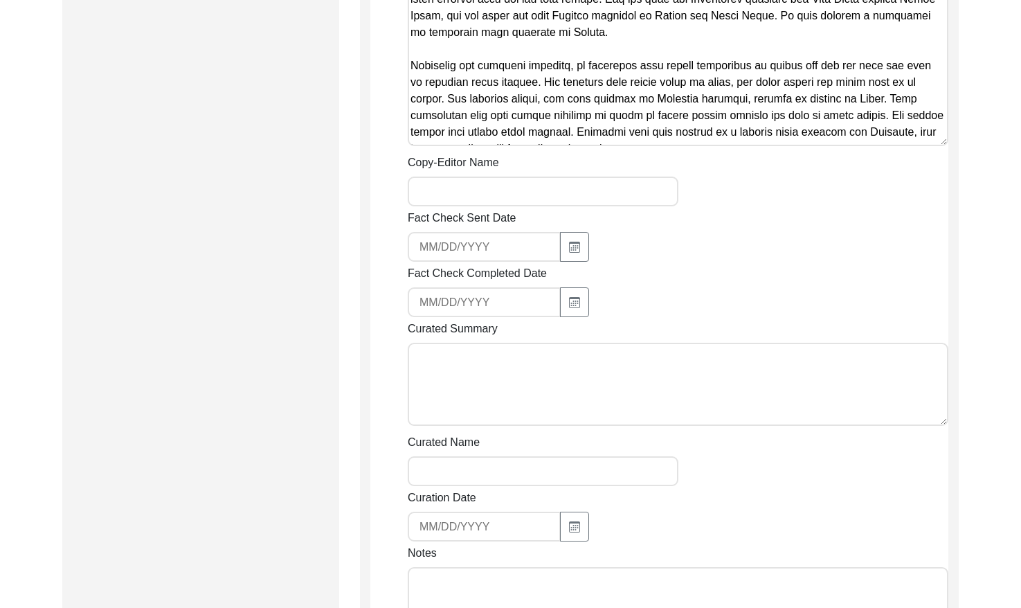
scroll to position [1805, 0]
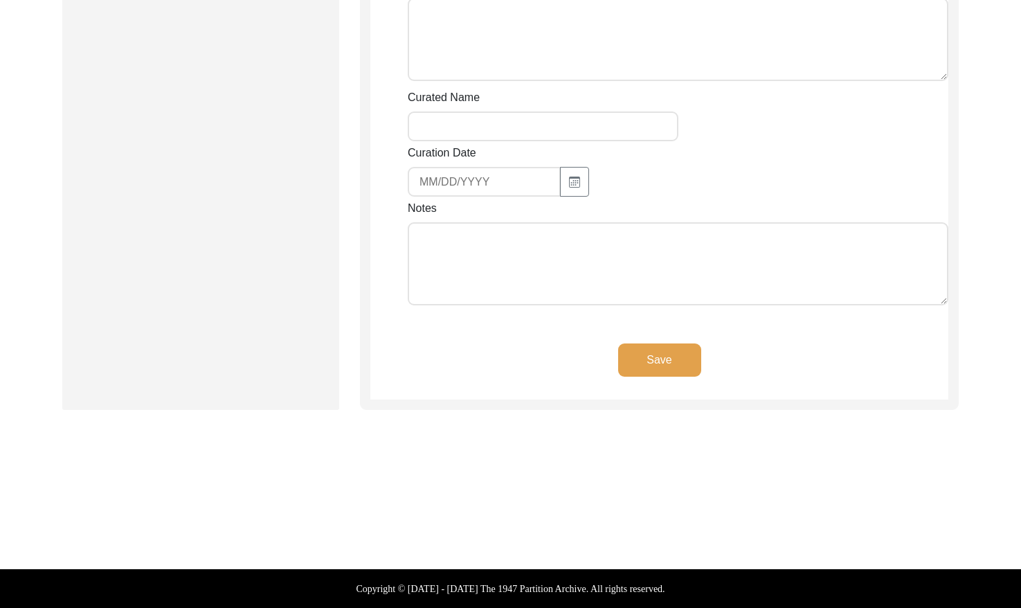
drag, startPoint x: 413, startPoint y: 208, endPoint x: 1077, endPoint y: 647, distance: 796.1
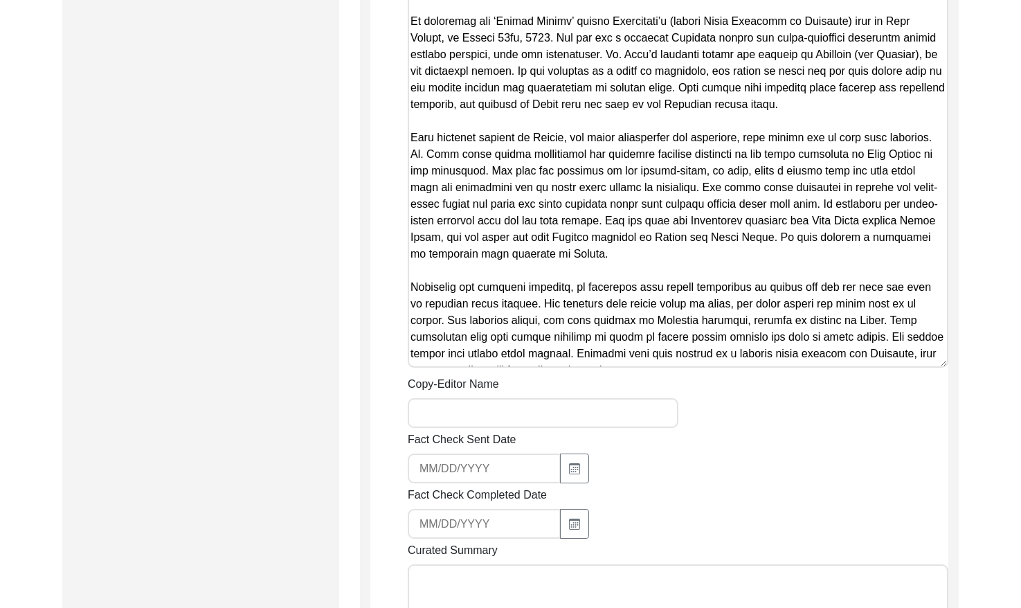
scroll to position [1144, 0]
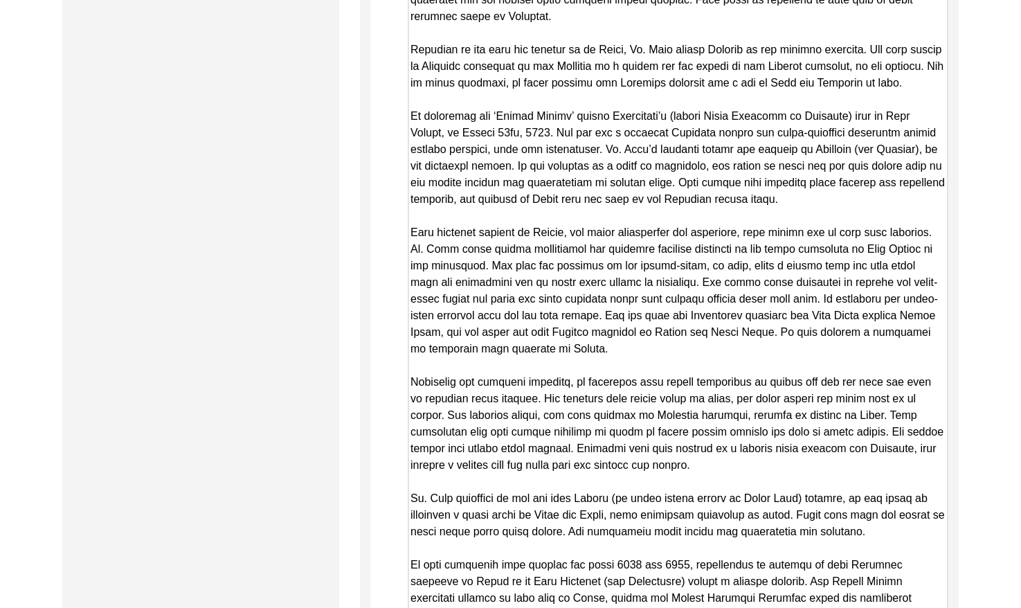
drag, startPoint x: 942, startPoint y: 458, endPoint x: 951, endPoint y: 578, distance: 120.8
click at [945, 607] on html "The 1947 Partition Archive New Interview Dashboard Logout Back to Dashboard Int…" at bounding box center [510, 157] width 1021 height 2603
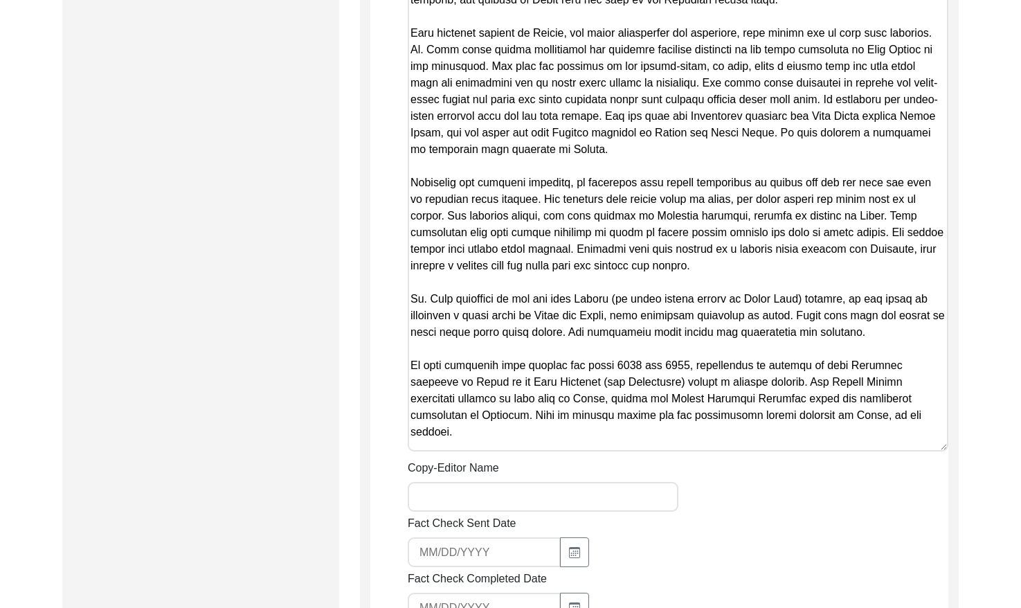
scroll to position [1403, 0]
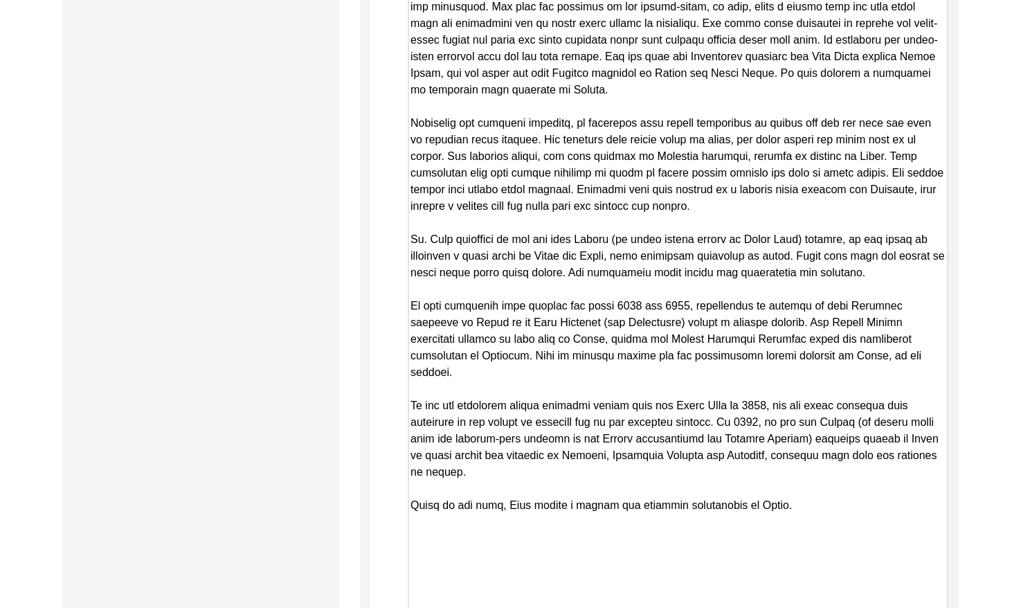
drag, startPoint x: 945, startPoint y: 387, endPoint x: 920, endPoint y: 637, distance: 251.2
click at [920, 607] on html "The 1947 Partition Archive New Interview Dashboard Logout Back to Dashboard Int…" at bounding box center [510, 23] width 1021 height 2852
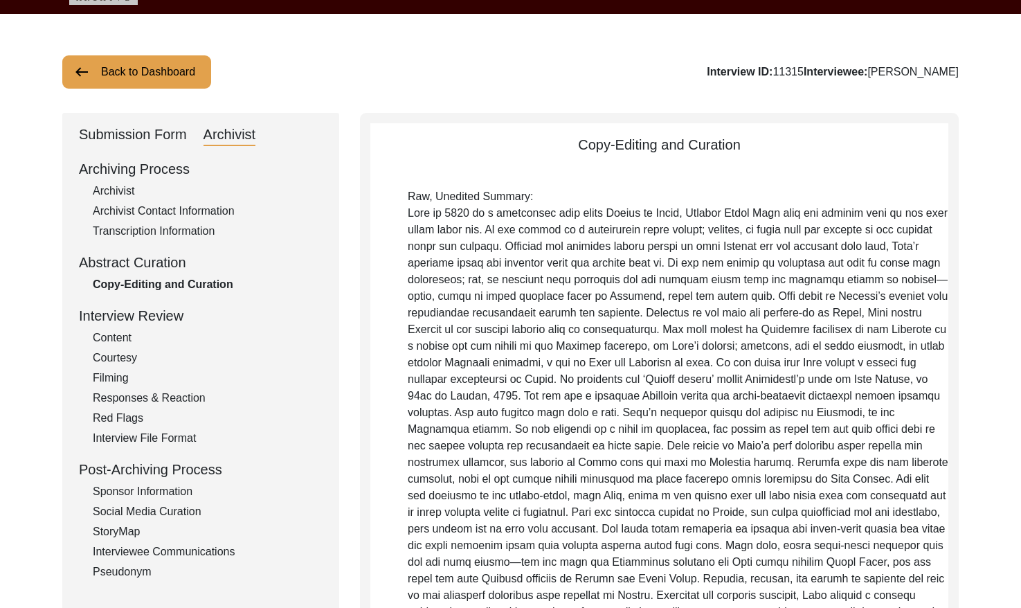
scroll to position [0, 0]
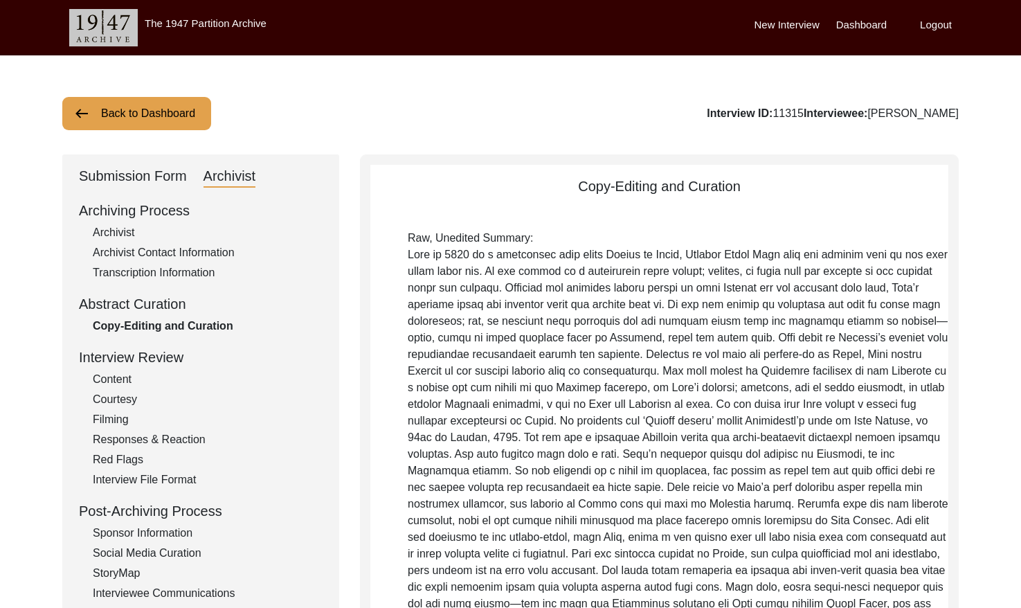
click at [143, 123] on button "Back to Dashboard" at bounding box center [136, 113] width 149 height 33
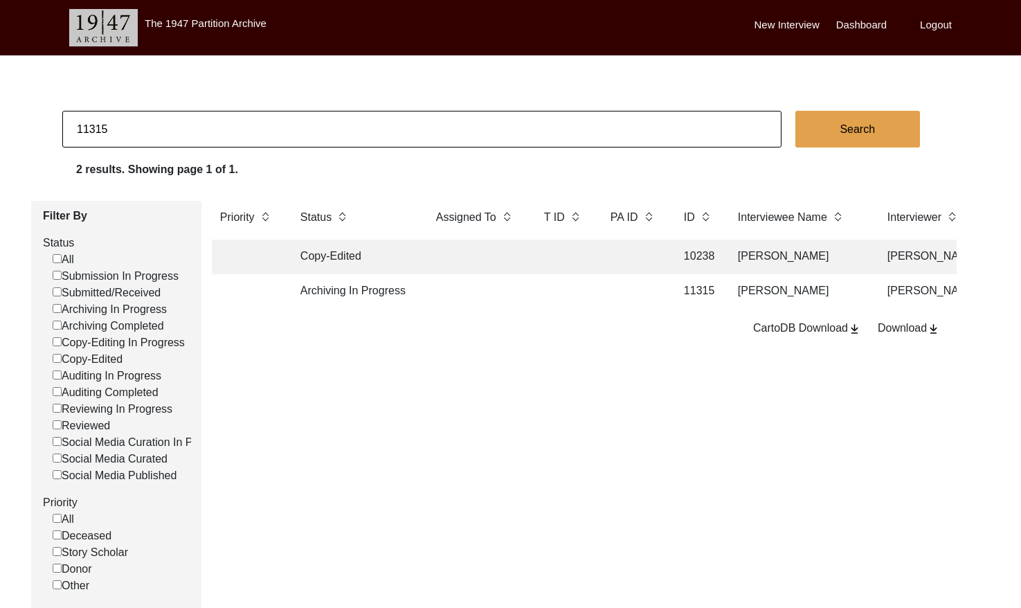
click at [166, 134] on input "11315" at bounding box center [421, 129] width 719 height 37
click at [166, 133] on input "11315" at bounding box center [421, 129] width 719 height 37
click at [169, 129] on input "11315" at bounding box center [421, 129] width 719 height 37
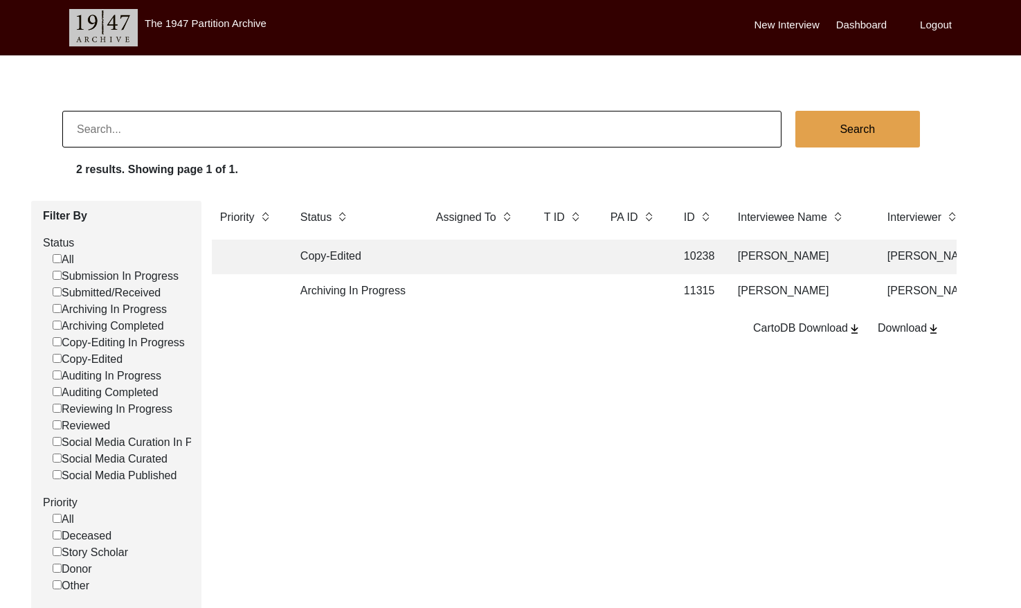
checkbox input "false"
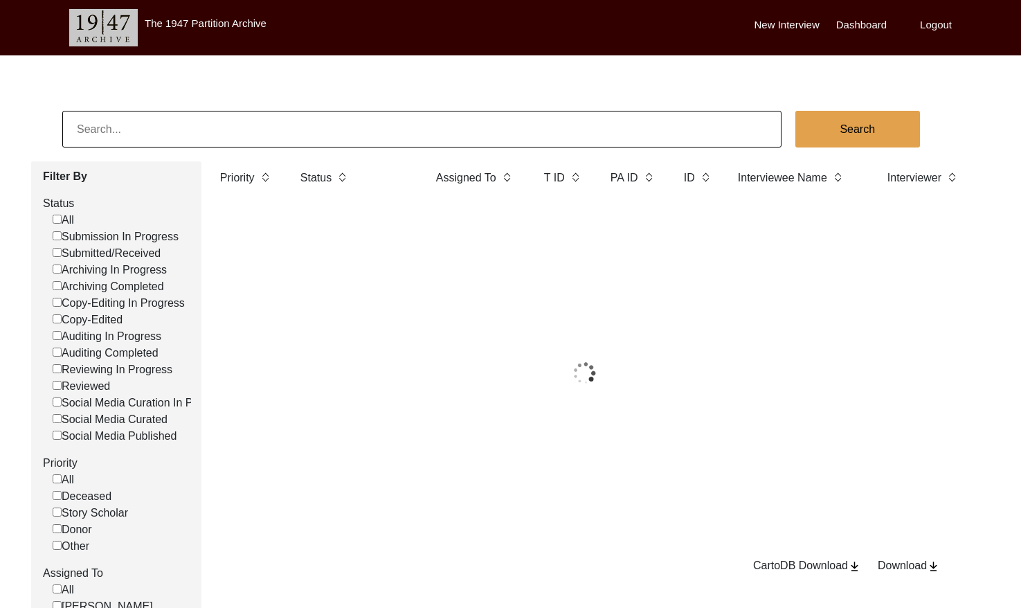
scroll to position [0, 8]
